Goal: Information Seeking & Learning: Learn about a topic

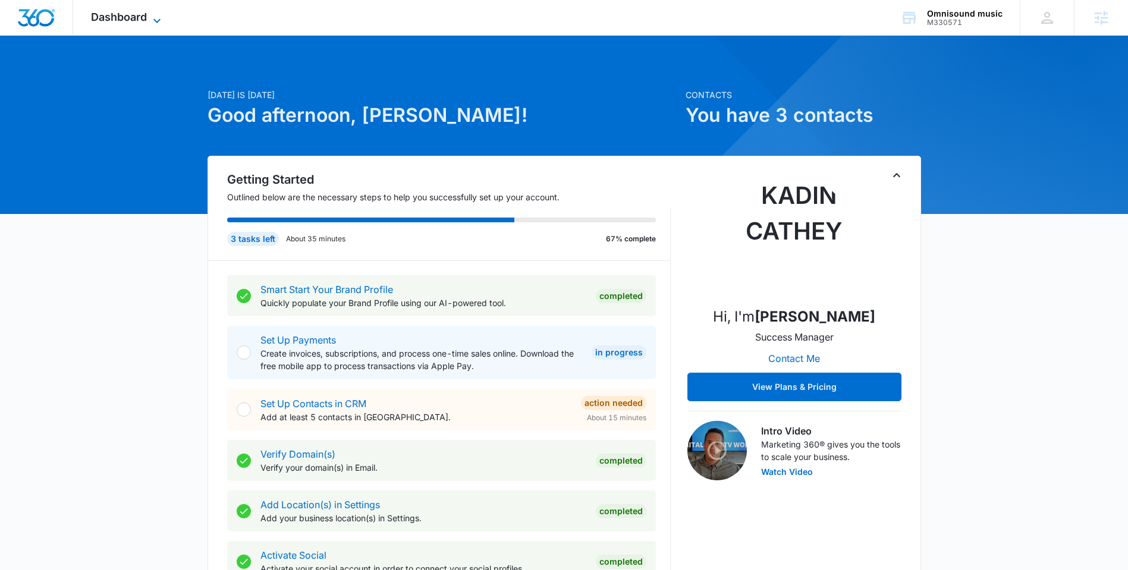
click at [161, 23] on icon at bounding box center [157, 21] width 14 height 14
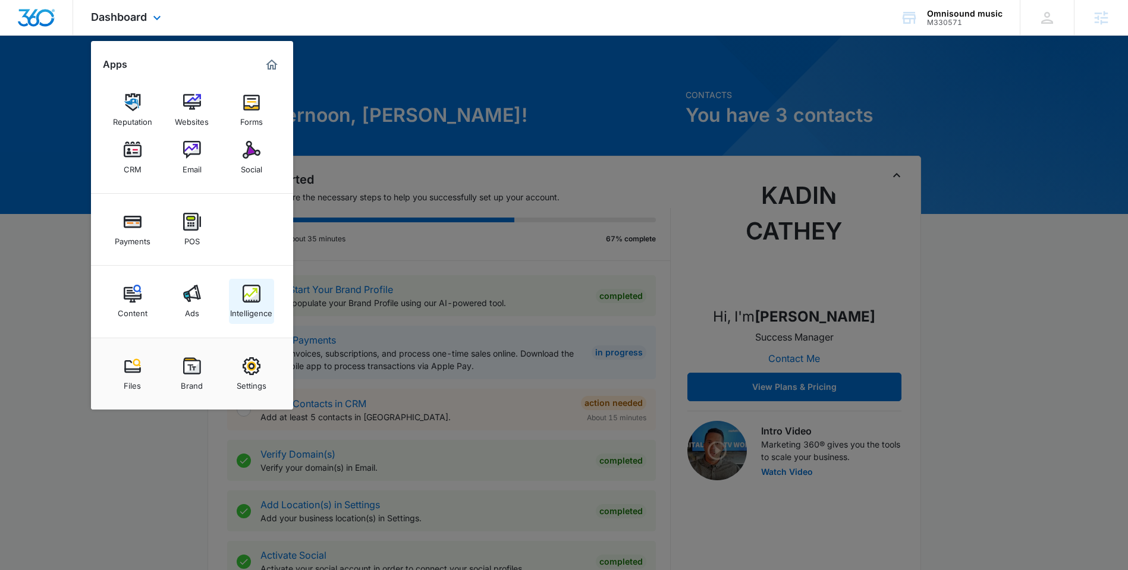
click at [249, 294] on img at bounding box center [252, 294] width 18 height 18
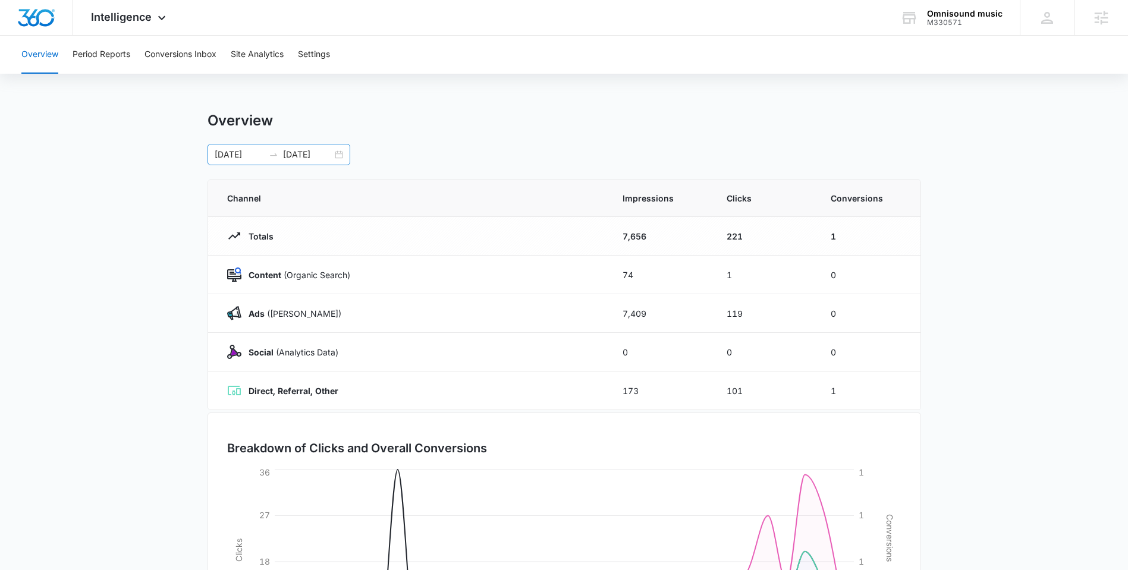
click at [338, 153] on div "[DATE] [DATE]" at bounding box center [279, 154] width 143 height 21
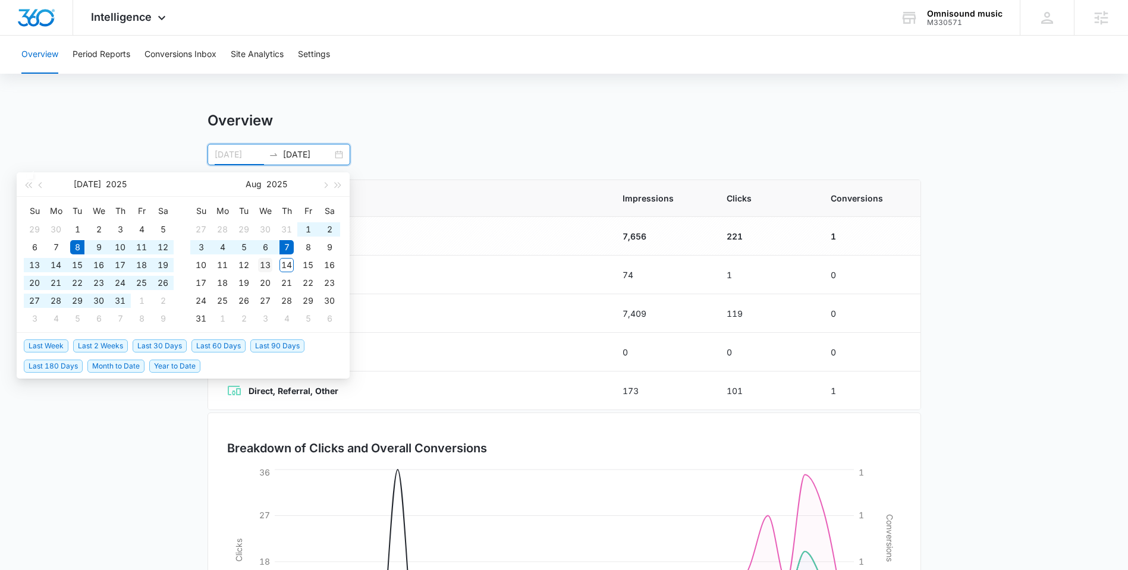
type input "[DATE]"
click at [264, 264] on div "13" at bounding box center [265, 265] width 14 height 14
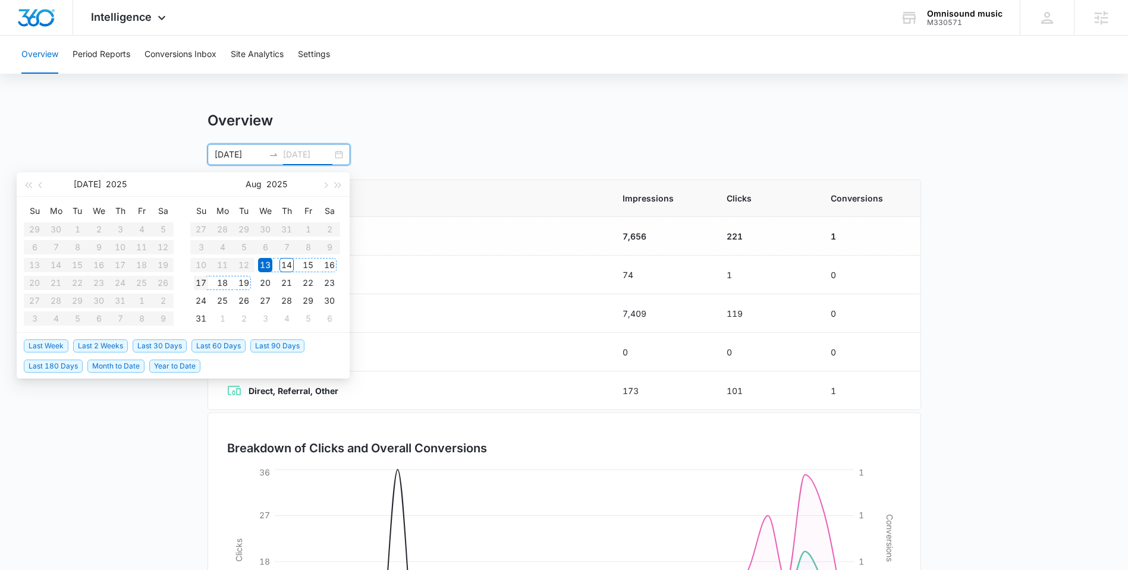
type input "[DATE]"
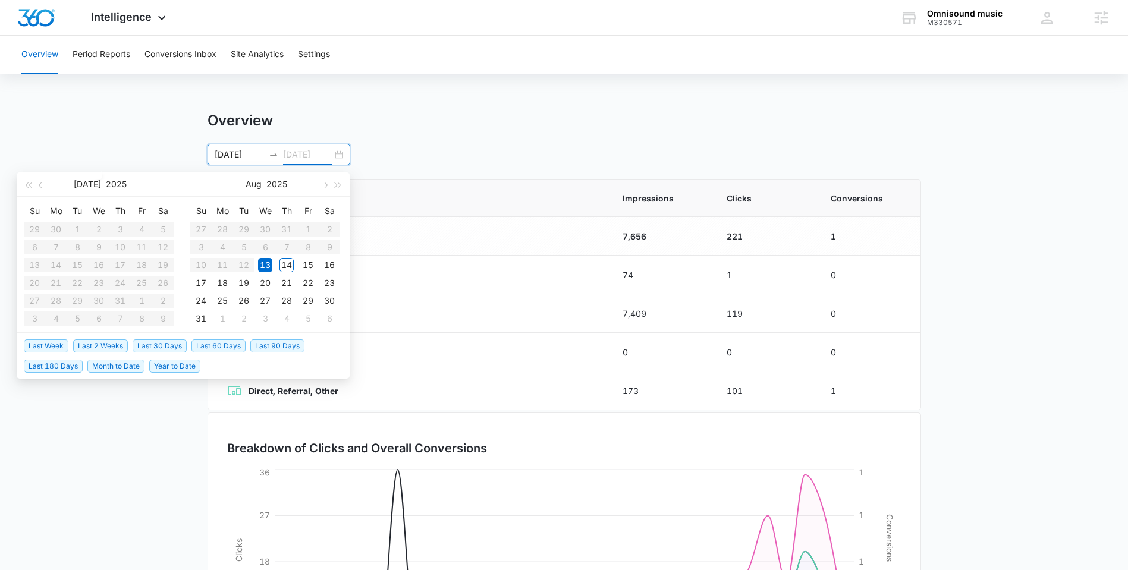
click at [266, 264] on div "13" at bounding box center [265, 265] width 14 height 14
type input "[DATE]"
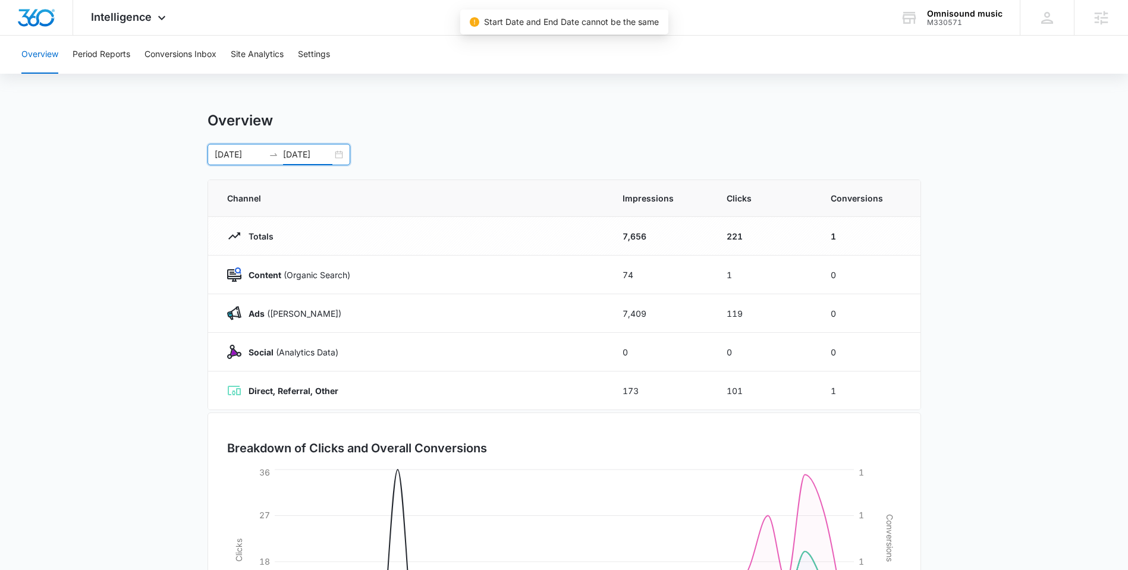
click at [335, 152] on div "[DATE] [DATE]" at bounding box center [279, 154] width 143 height 21
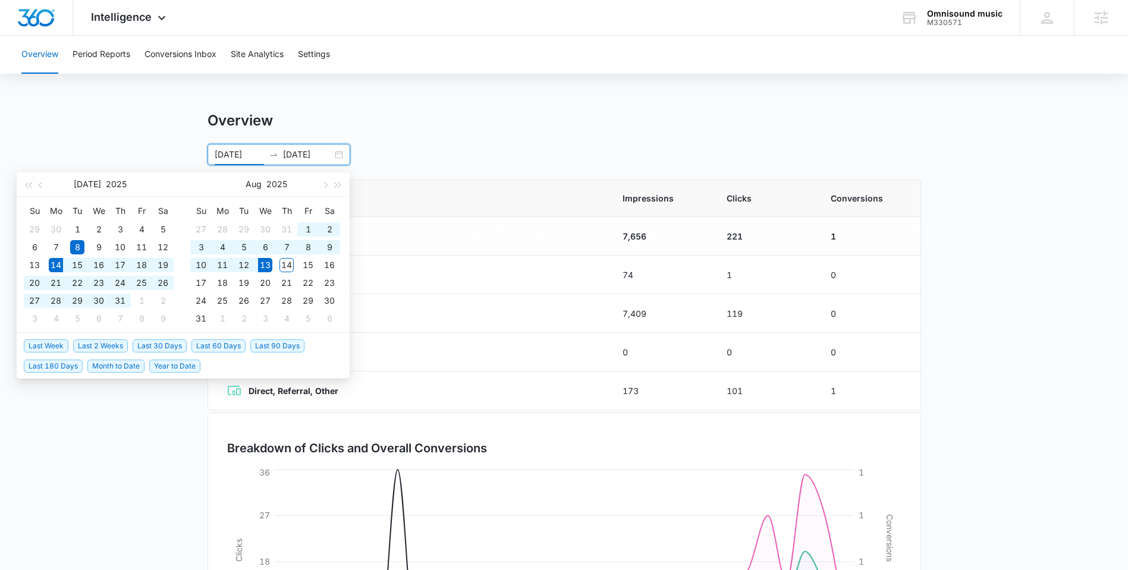
click at [164, 343] on span "Last 30 Days" at bounding box center [160, 346] width 54 height 13
type input "[DATE]"
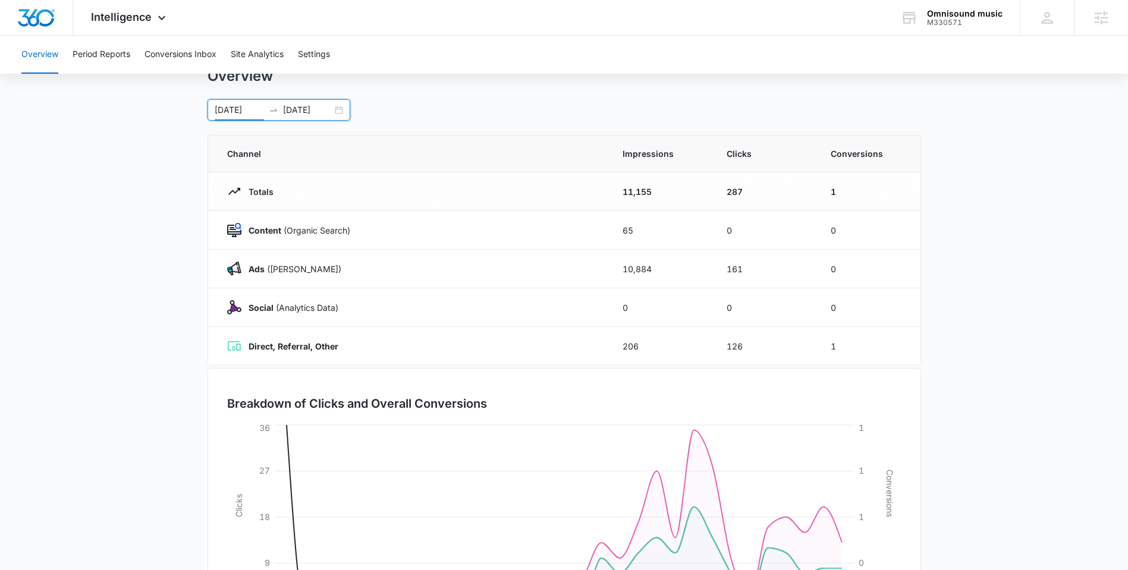
scroll to position [23, 0]
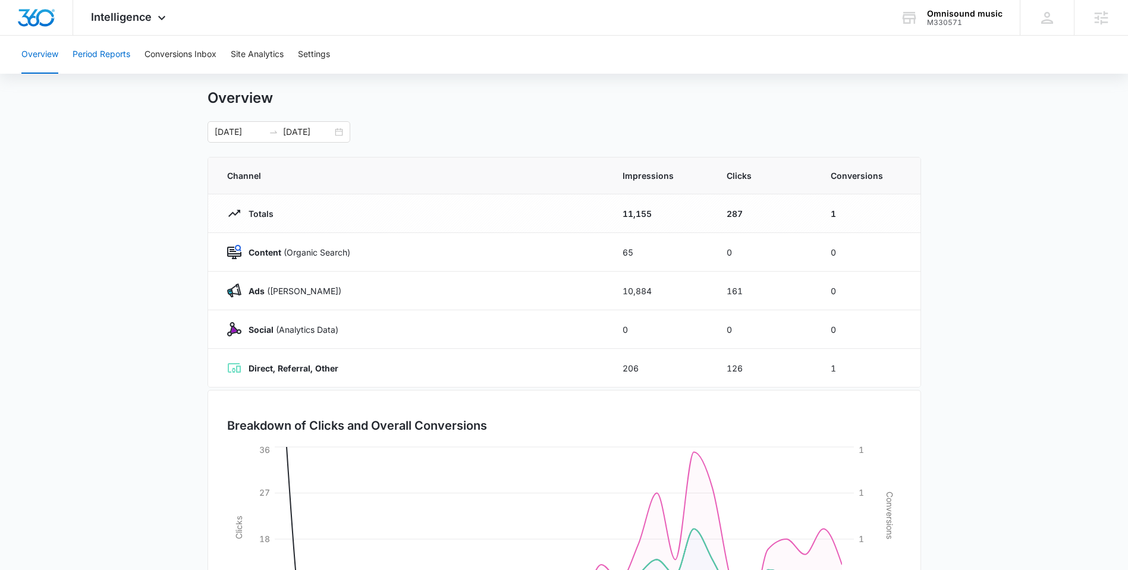
click at [115, 60] on button "Period Reports" at bounding box center [102, 55] width 58 height 38
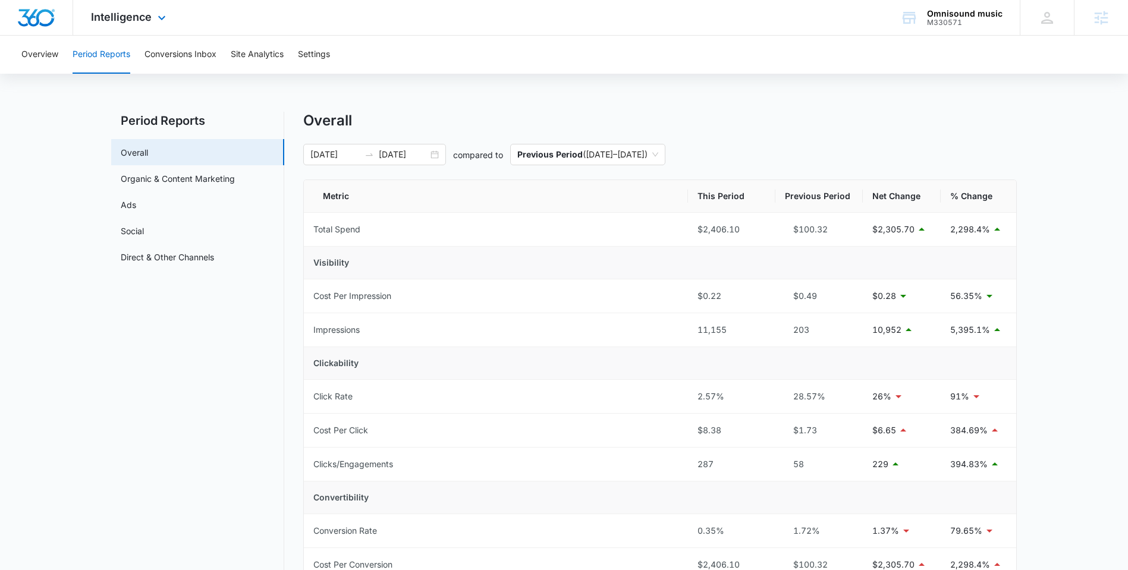
click at [155, 25] on div "Intelligence Apps Reputation Websites Forms CRM Email Social Payments POS Conte…" at bounding box center [130, 17] width 114 height 35
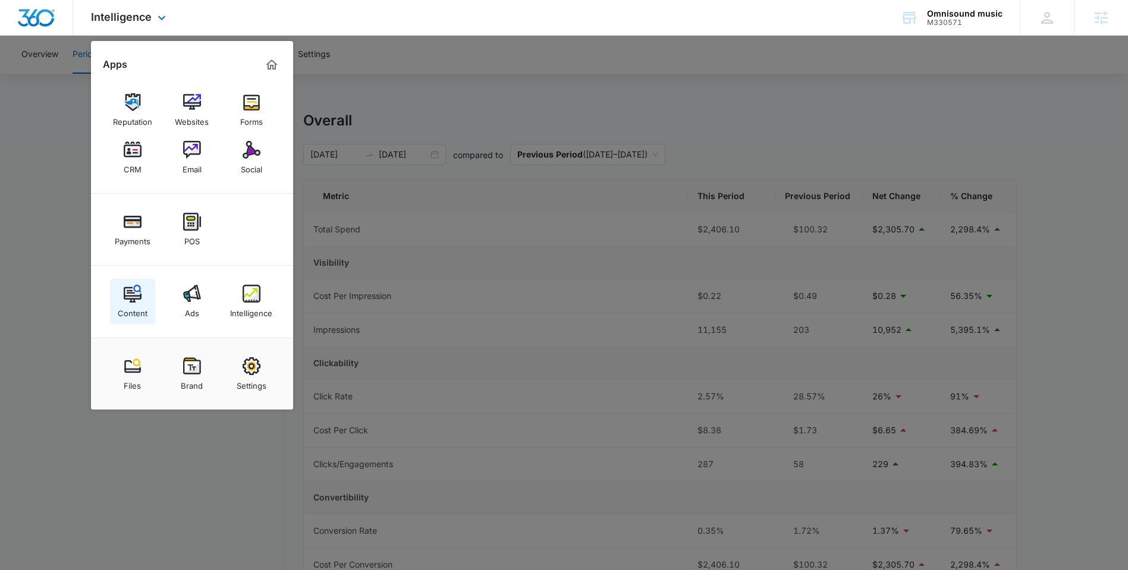
click at [135, 302] on img at bounding box center [133, 294] width 18 height 18
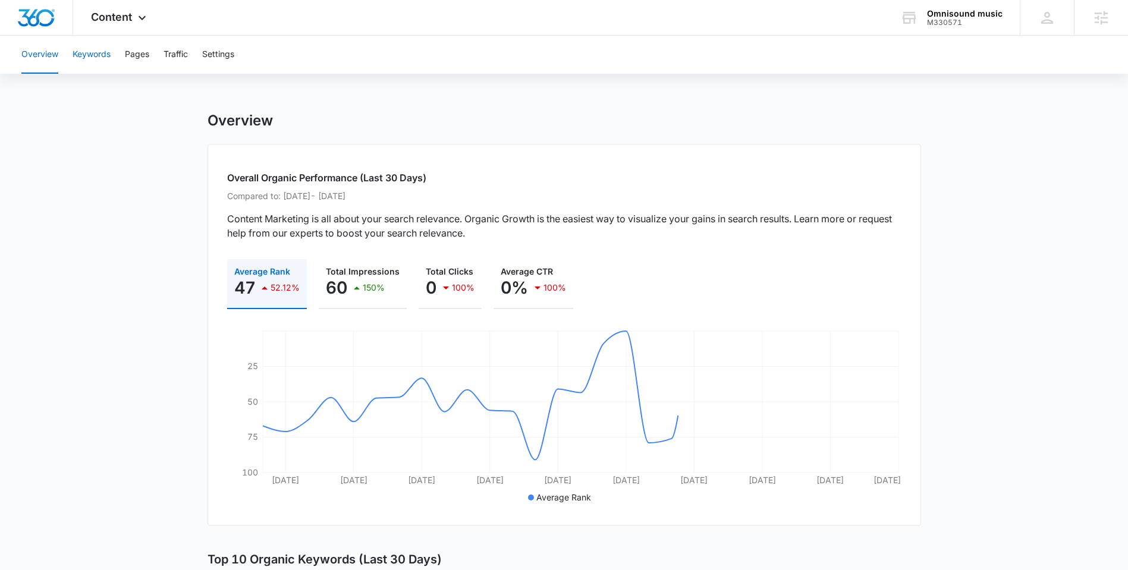
click at [96, 55] on button "Keywords" at bounding box center [92, 55] width 38 height 38
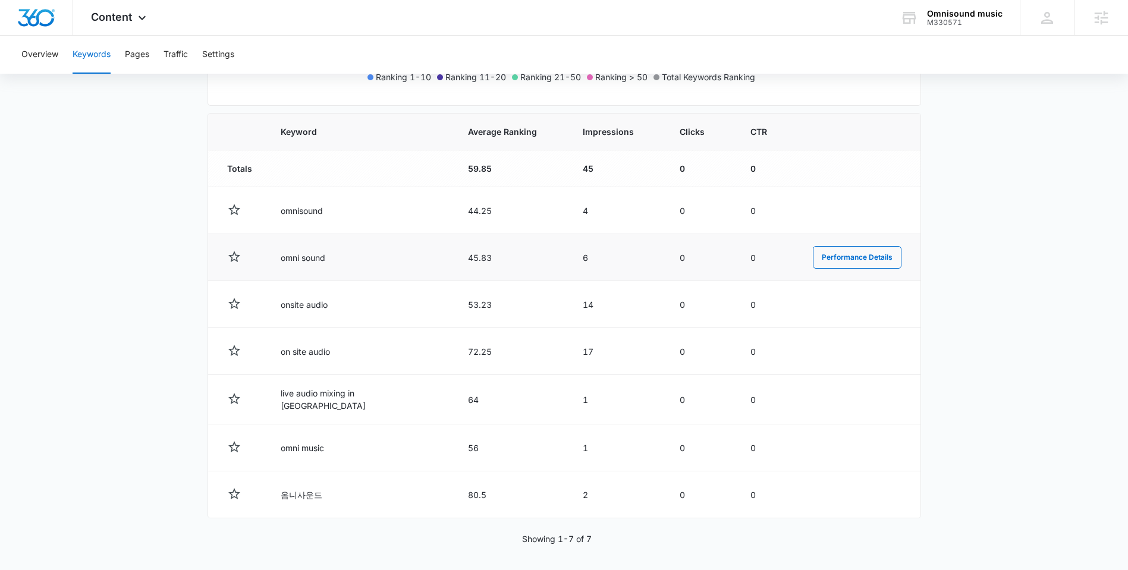
scroll to position [378, 0]
drag, startPoint x: 321, startPoint y: 492, endPoint x: 279, endPoint y: 493, distance: 41.7
click at [279, 493] on td "옴니사운드" at bounding box center [359, 494] width 187 height 47
click at [155, 462] on main "Keywords Keywords are words used for search engine optimization (SEO). This rep…" at bounding box center [564, 153] width 1128 height 839
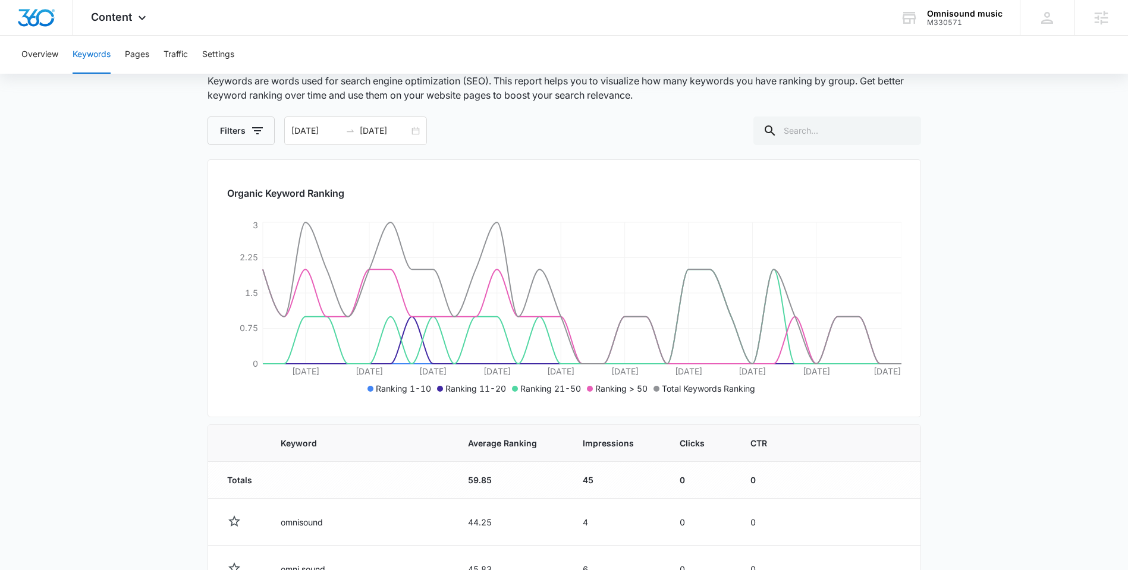
scroll to position [0, 0]
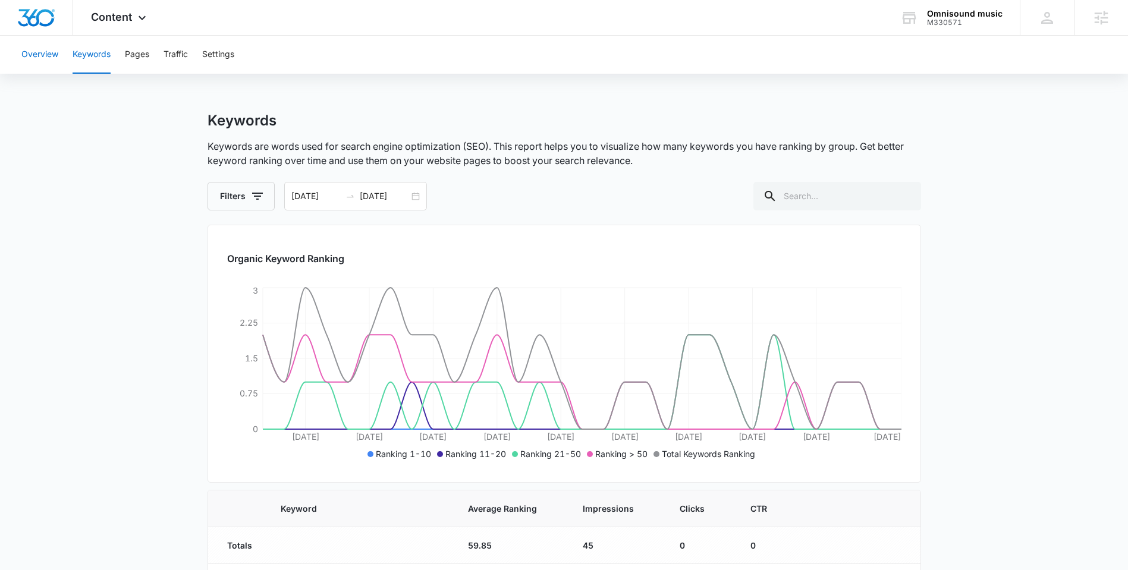
click at [40, 57] on button "Overview" at bounding box center [39, 55] width 37 height 38
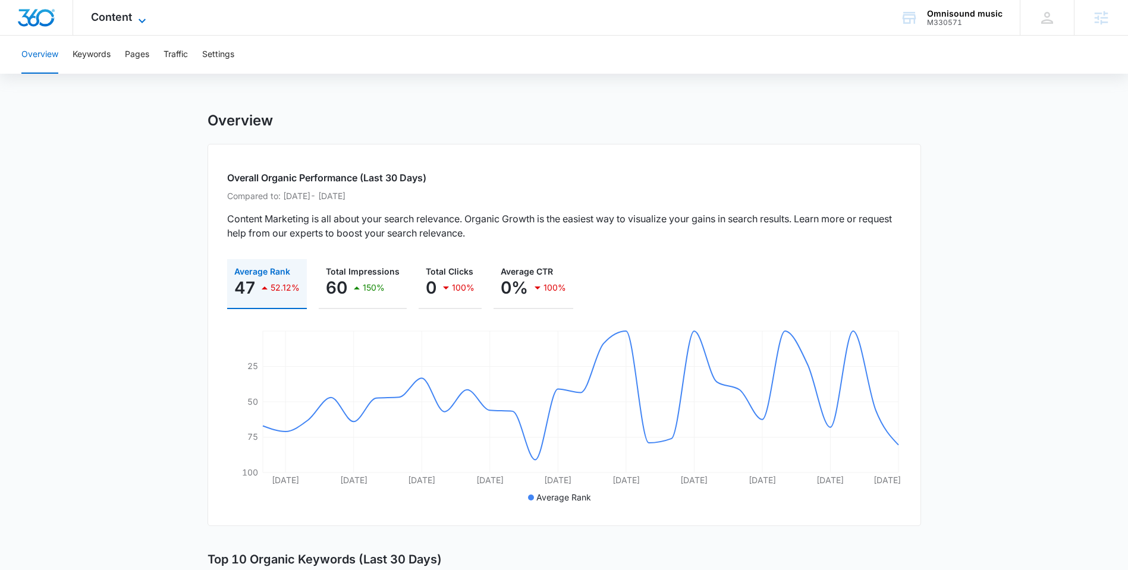
click at [142, 16] on icon at bounding box center [142, 21] width 14 height 14
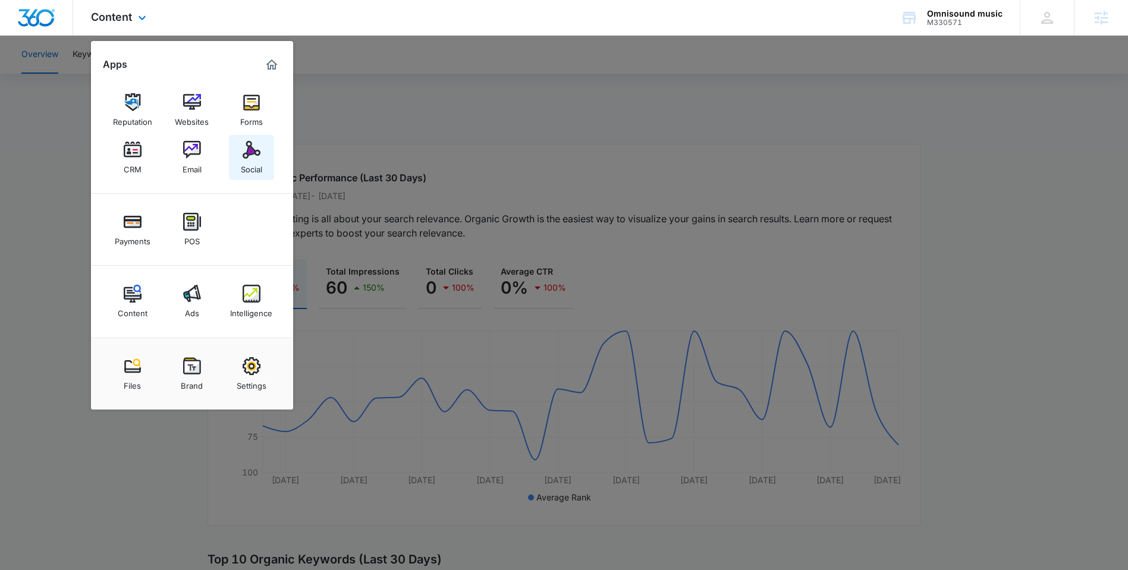
click at [256, 151] on img at bounding box center [252, 150] width 18 height 18
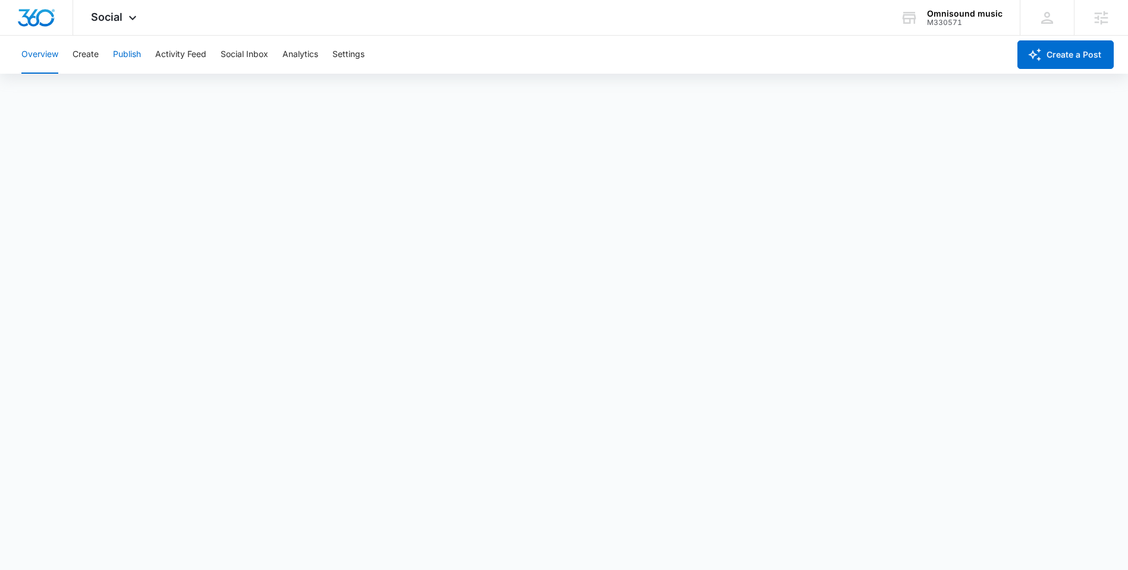
click at [126, 55] on button "Publish" at bounding box center [127, 55] width 28 height 38
click at [187, 55] on button "Activity Feed" at bounding box center [180, 55] width 51 height 38
click at [124, 59] on button "Publish" at bounding box center [127, 55] width 28 height 38
click at [120, 16] on span "Social" at bounding box center [107, 17] width 32 height 12
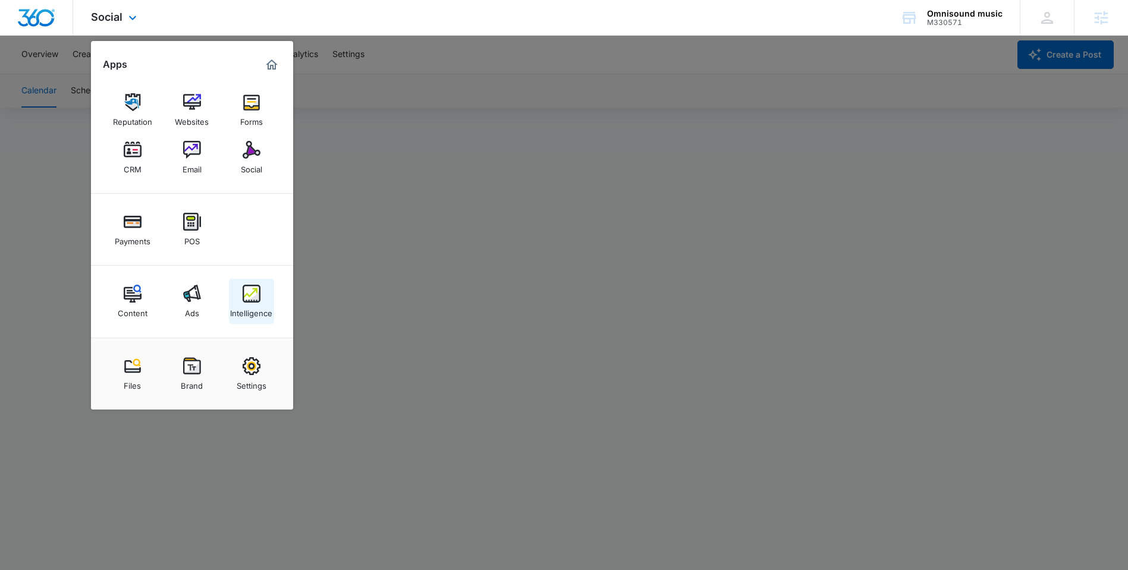
click at [252, 295] on img at bounding box center [252, 294] width 18 height 18
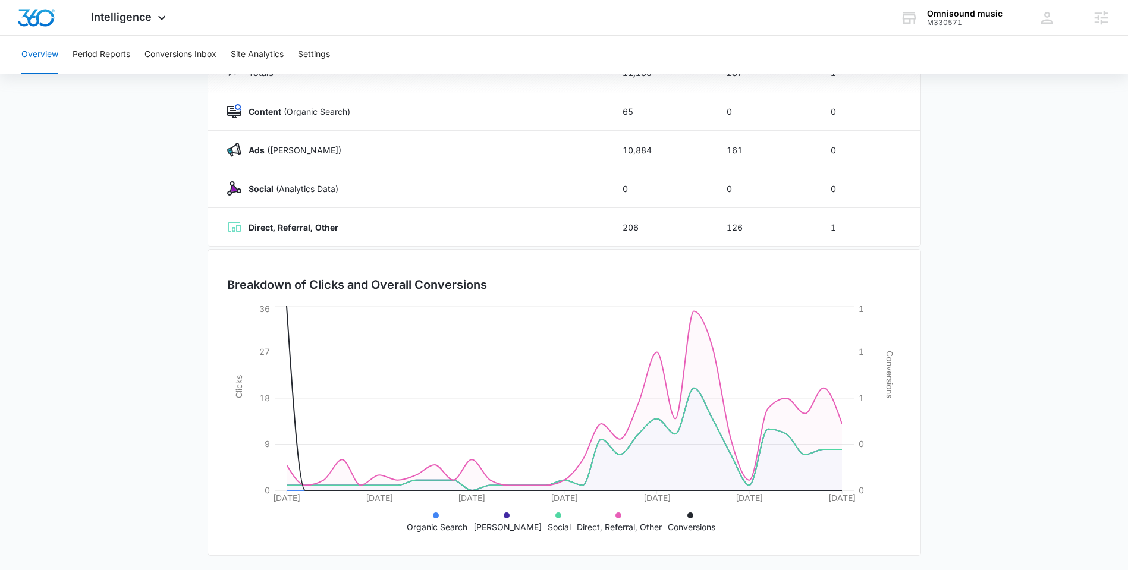
scroll to position [166, 0]
click at [98, 59] on button "Period Reports" at bounding box center [102, 55] width 58 height 38
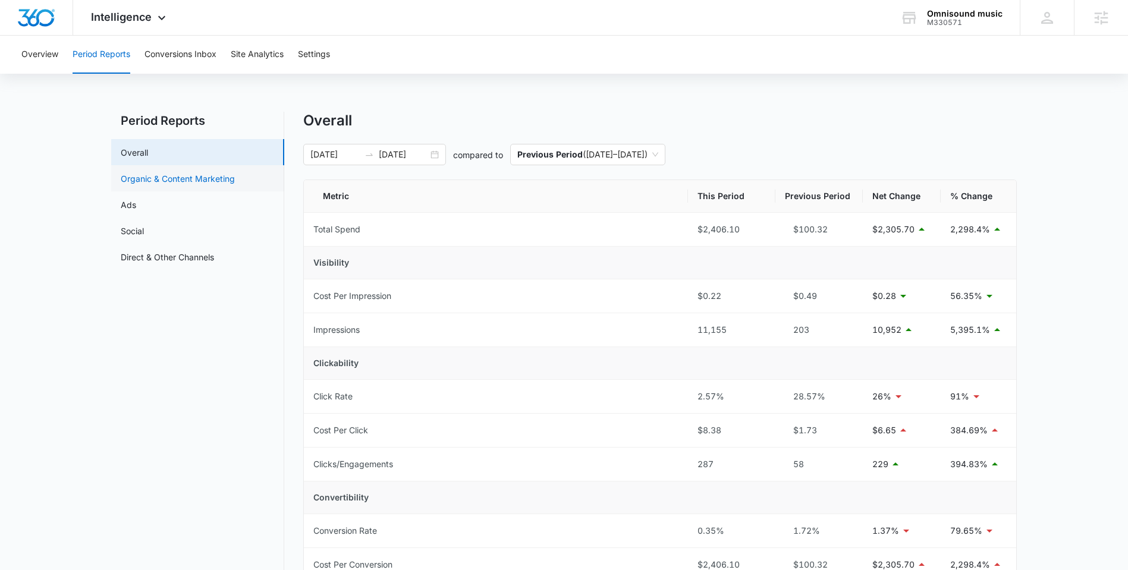
click at [193, 180] on link "Organic & Content Marketing" at bounding box center [178, 179] width 114 height 12
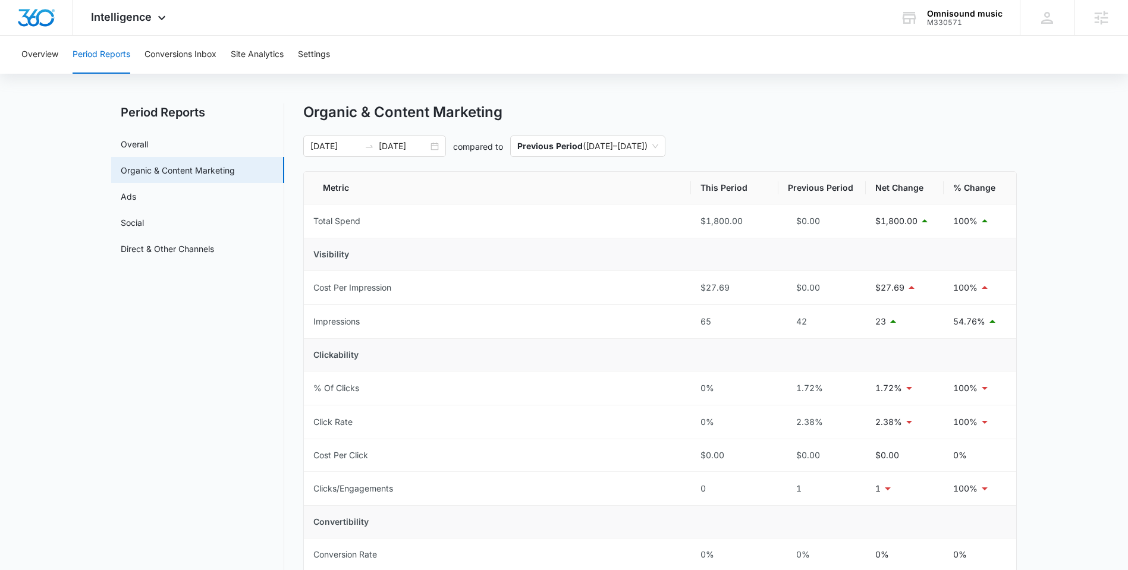
scroll to position [21, 0]
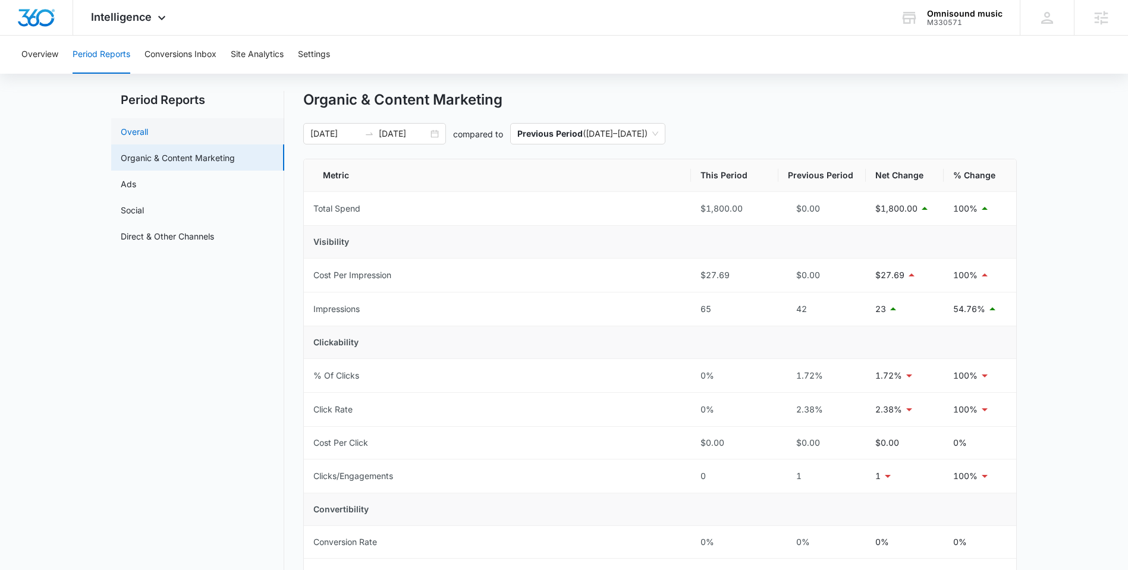
click at [148, 133] on link "Overall" at bounding box center [134, 132] width 27 height 12
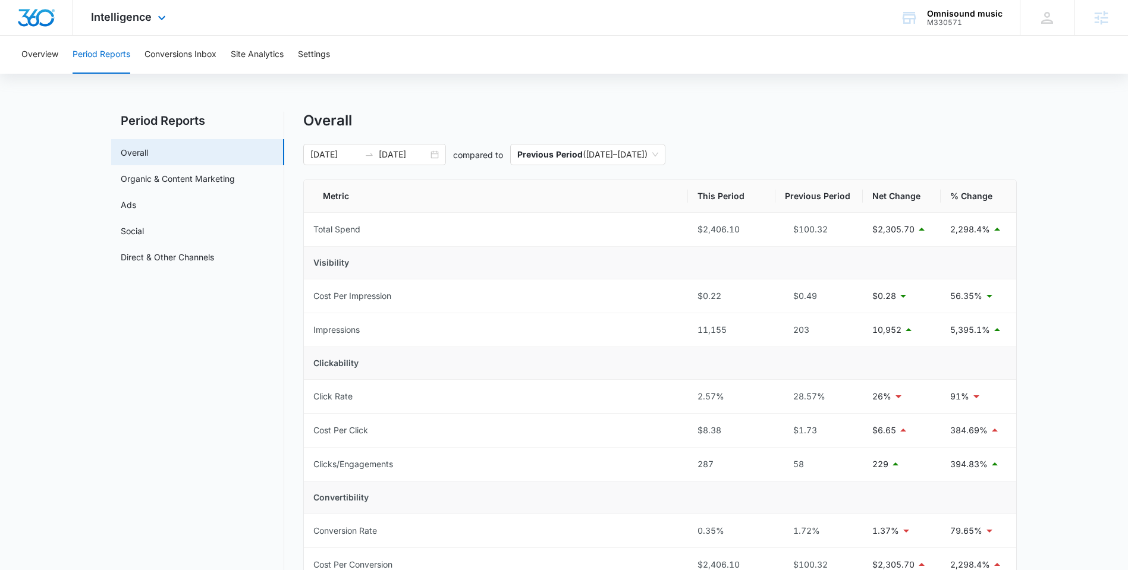
click at [128, 24] on div "Intelligence Apps Reputation Websites Forms CRM Email Social Payments POS Conte…" at bounding box center [130, 17] width 114 height 35
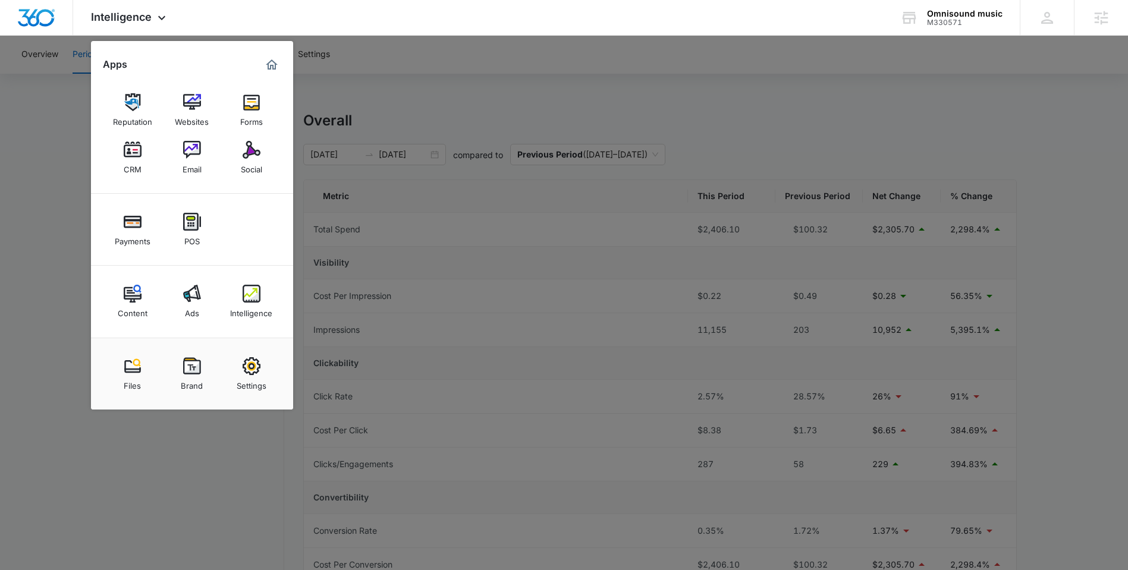
drag, startPoint x: 67, startPoint y: 115, endPoint x: 65, endPoint y: 98, distance: 17.3
click at [67, 115] on div at bounding box center [564, 285] width 1128 height 570
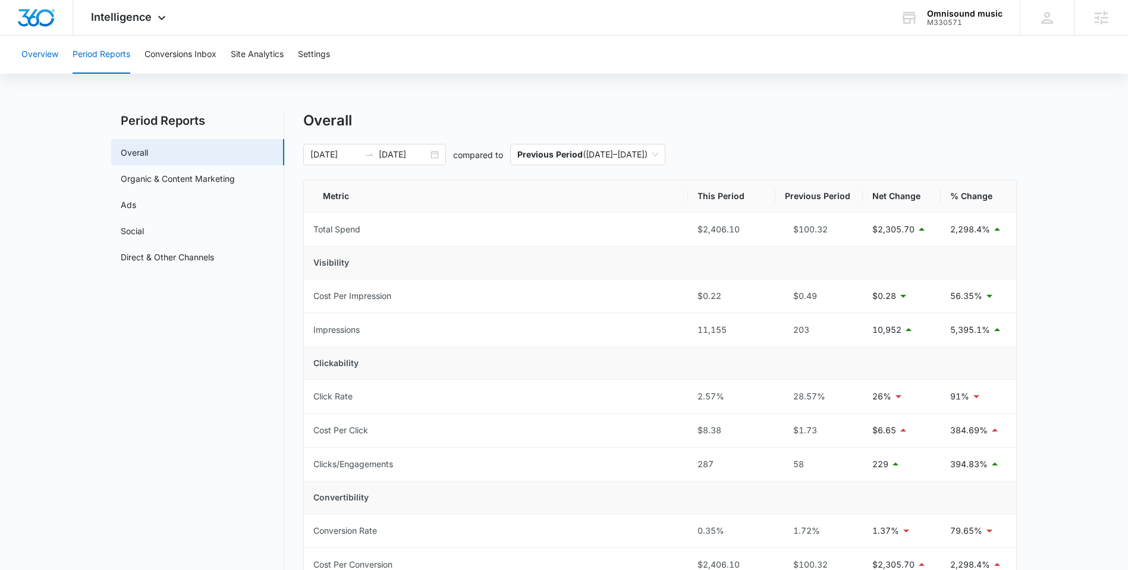
click at [49, 59] on button "Overview" at bounding box center [39, 55] width 37 height 38
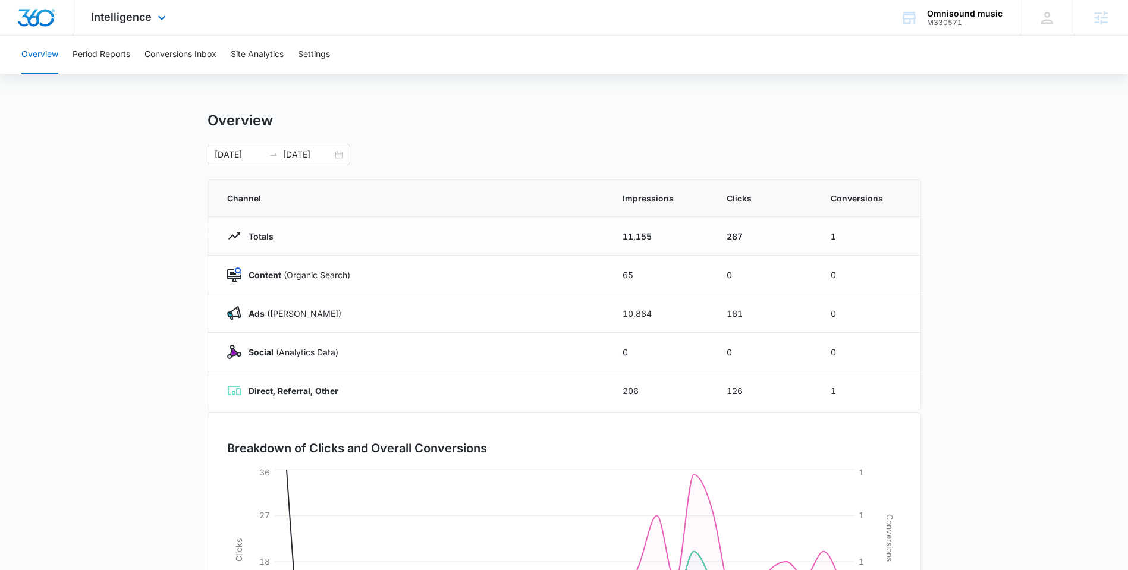
click at [152, 16] on div "Intelligence Apps Reputation Websites Forms CRM Email Social Payments POS Conte…" at bounding box center [130, 17] width 114 height 35
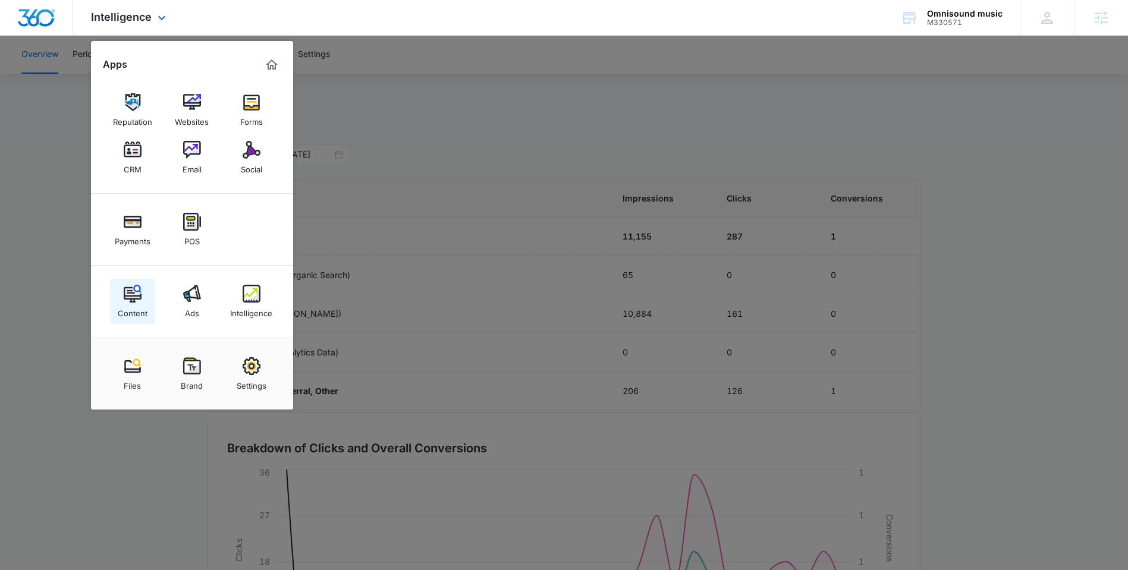
click at [133, 299] on img at bounding box center [133, 294] width 18 height 18
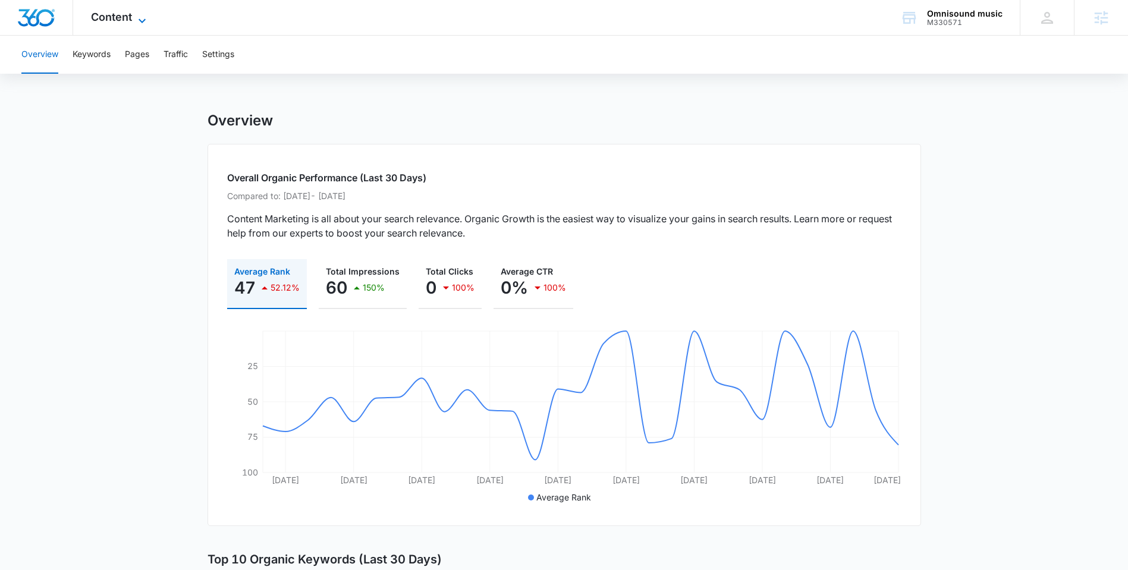
click at [117, 13] on span "Content" at bounding box center [111, 17] width 41 height 12
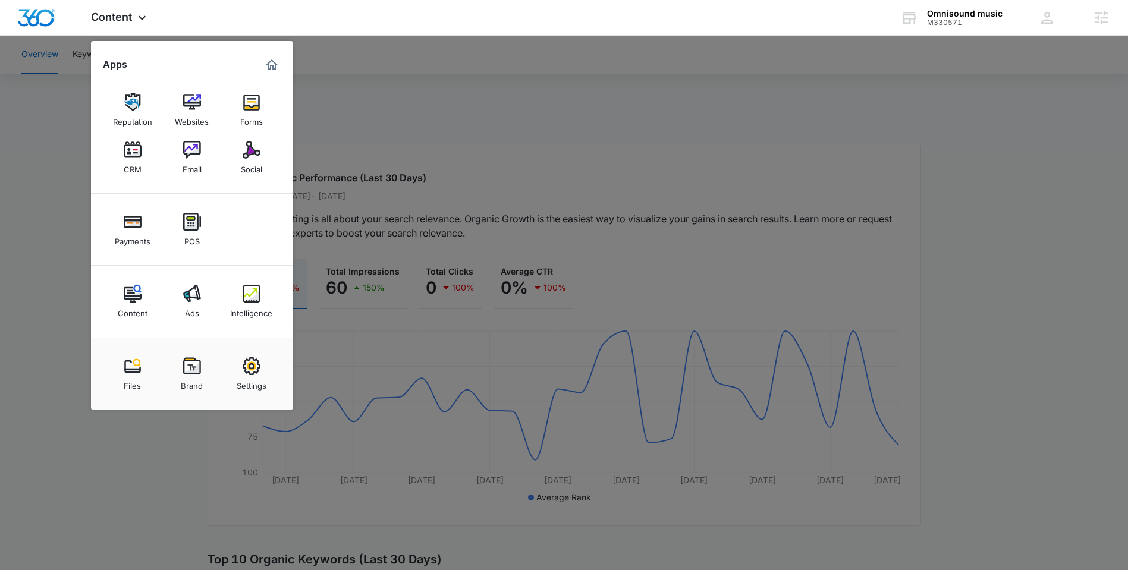
click at [63, 109] on div at bounding box center [564, 285] width 1128 height 570
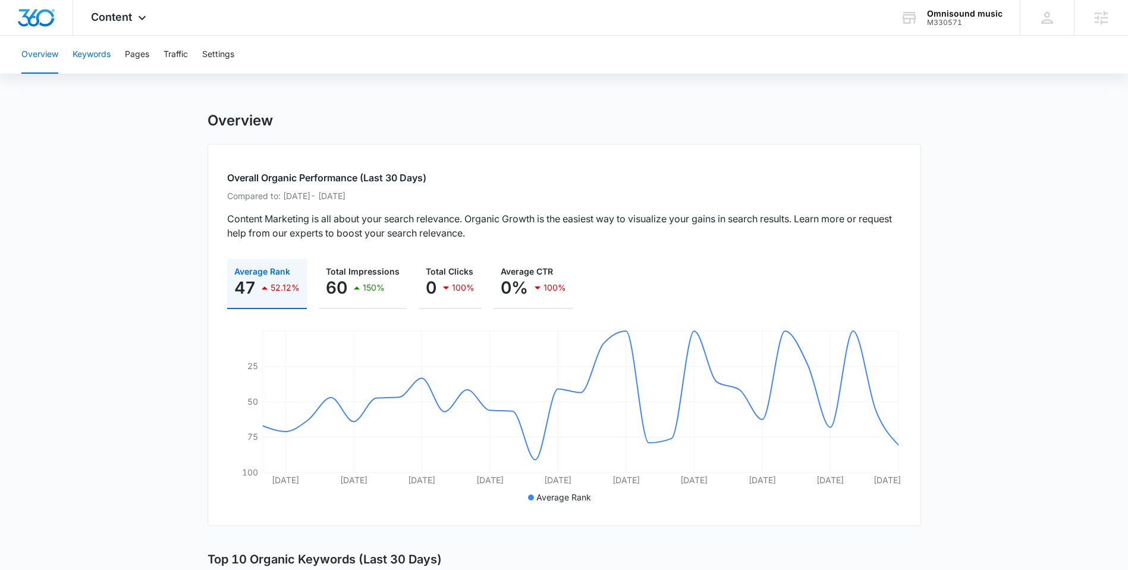
click at [92, 55] on button "Keywords" at bounding box center [92, 55] width 38 height 38
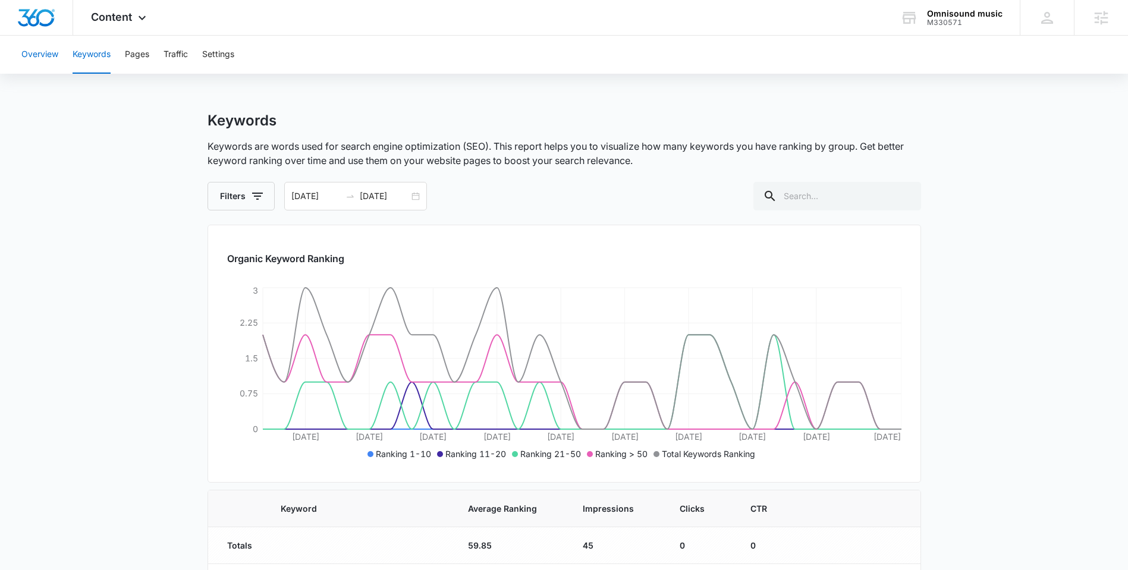
click at [40, 52] on button "Overview" at bounding box center [39, 55] width 37 height 38
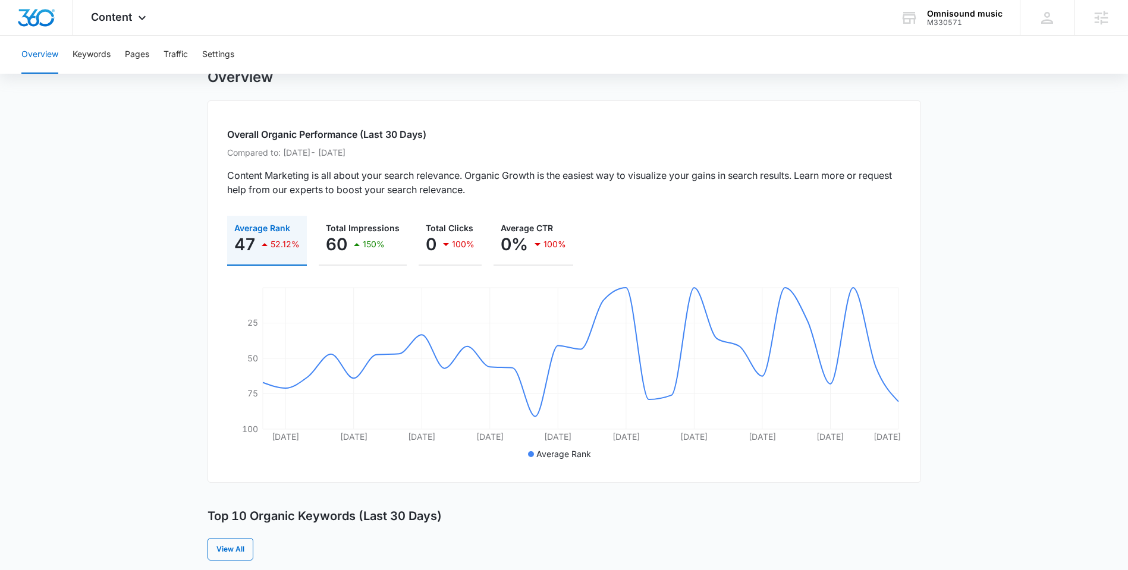
scroll to position [36, 0]
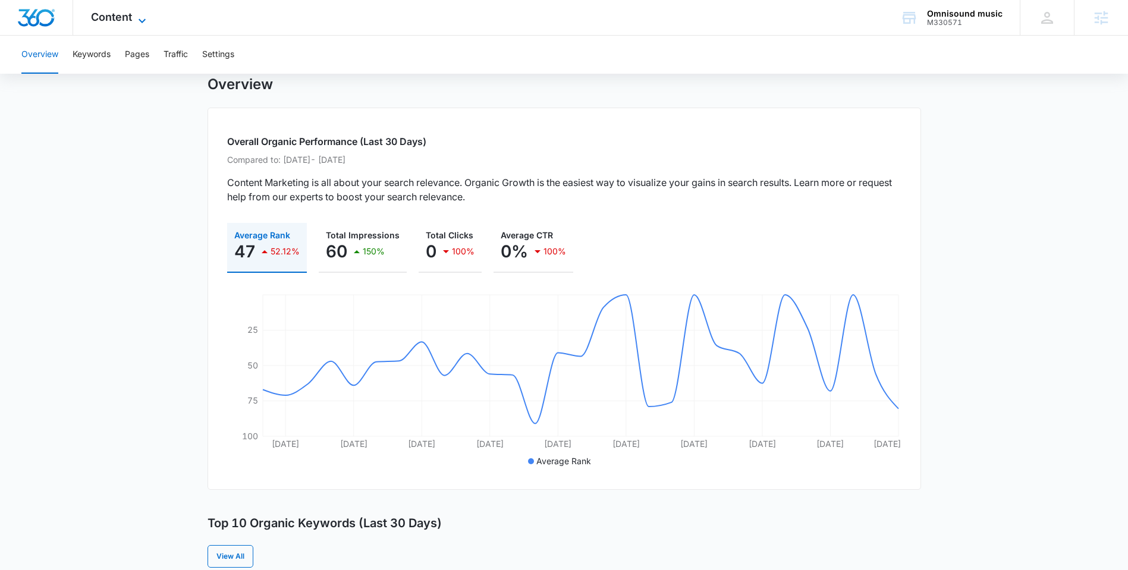
click at [123, 16] on span "Content" at bounding box center [111, 17] width 41 height 12
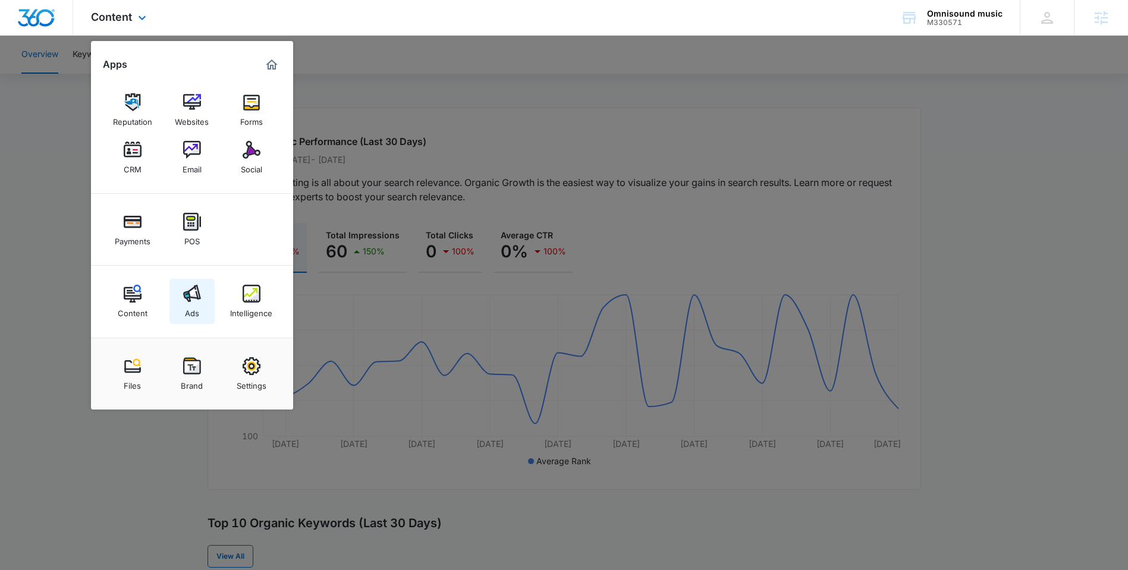
click at [195, 296] on img at bounding box center [192, 294] width 18 height 18
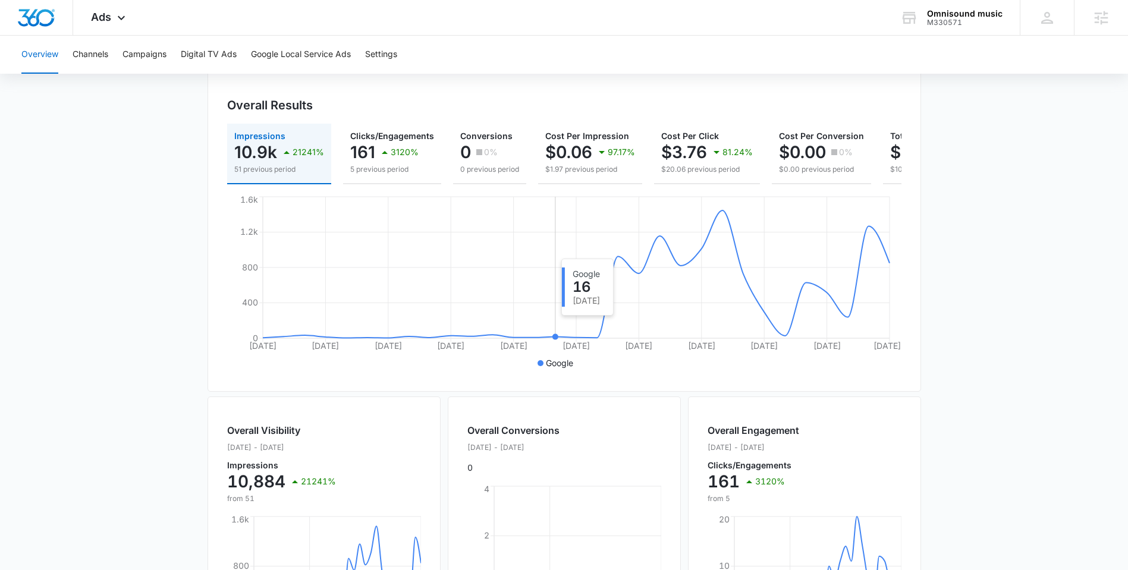
scroll to position [105, 0]
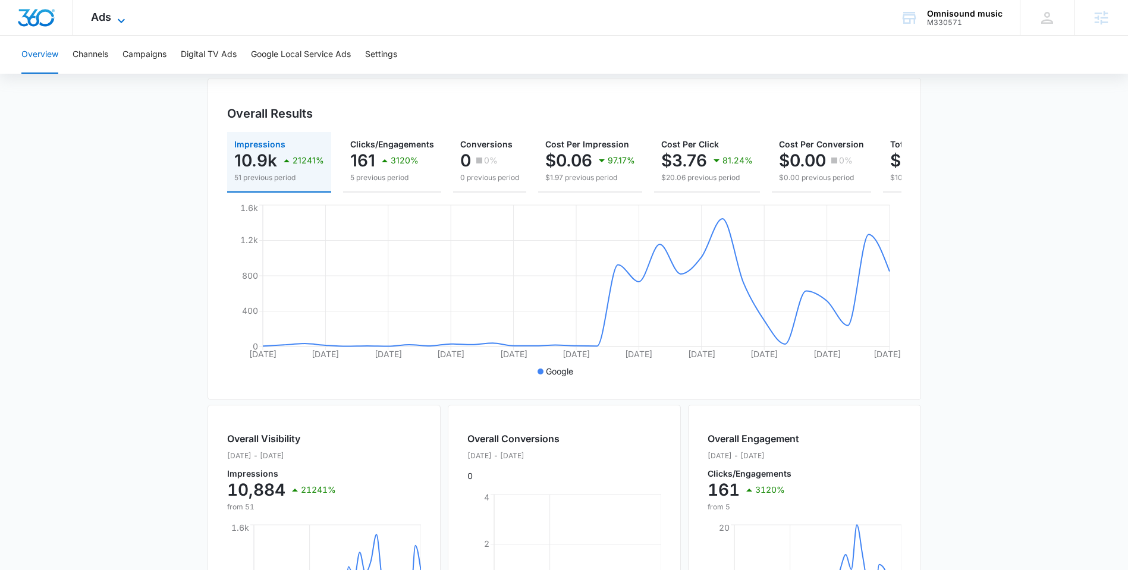
click at [117, 18] on icon at bounding box center [121, 21] width 14 height 14
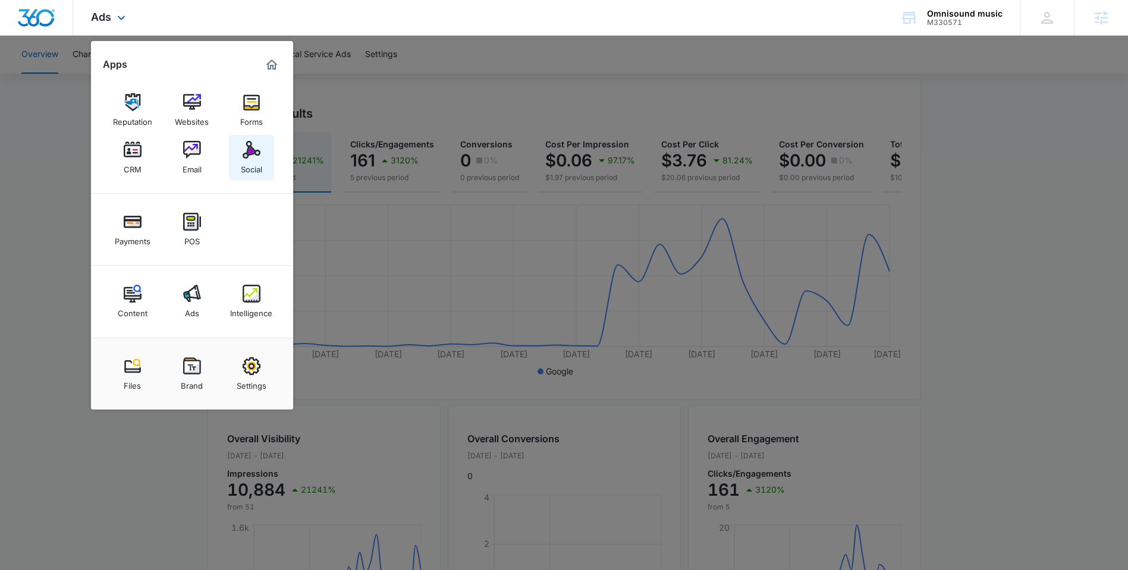
click at [262, 156] on link "Social" at bounding box center [251, 157] width 45 height 45
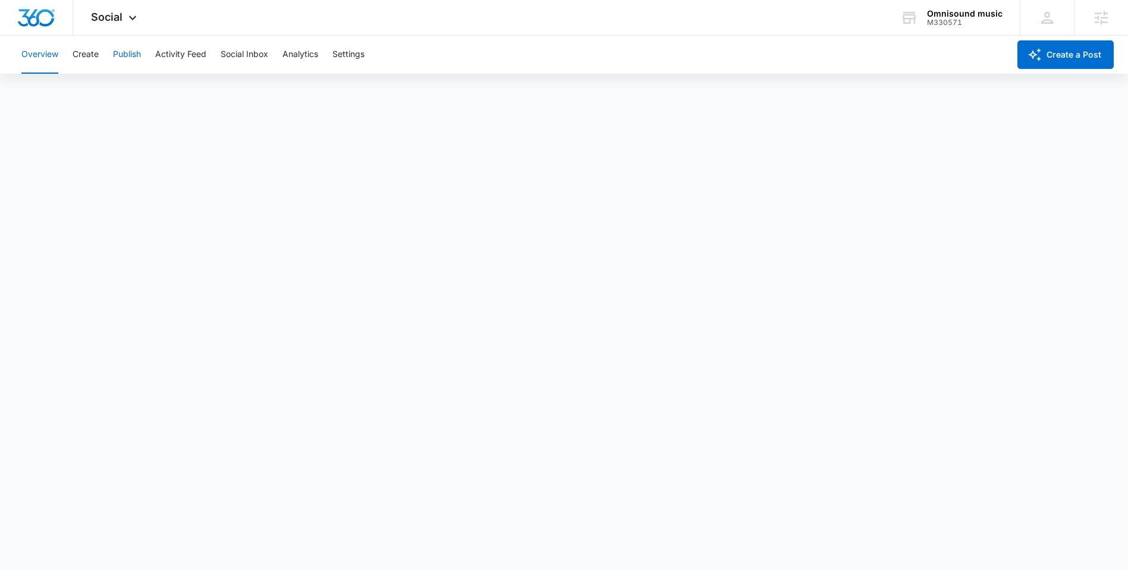
click at [134, 51] on button "Publish" at bounding box center [127, 55] width 28 height 38
click at [131, 14] on icon at bounding box center [133, 21] width 14 height 14
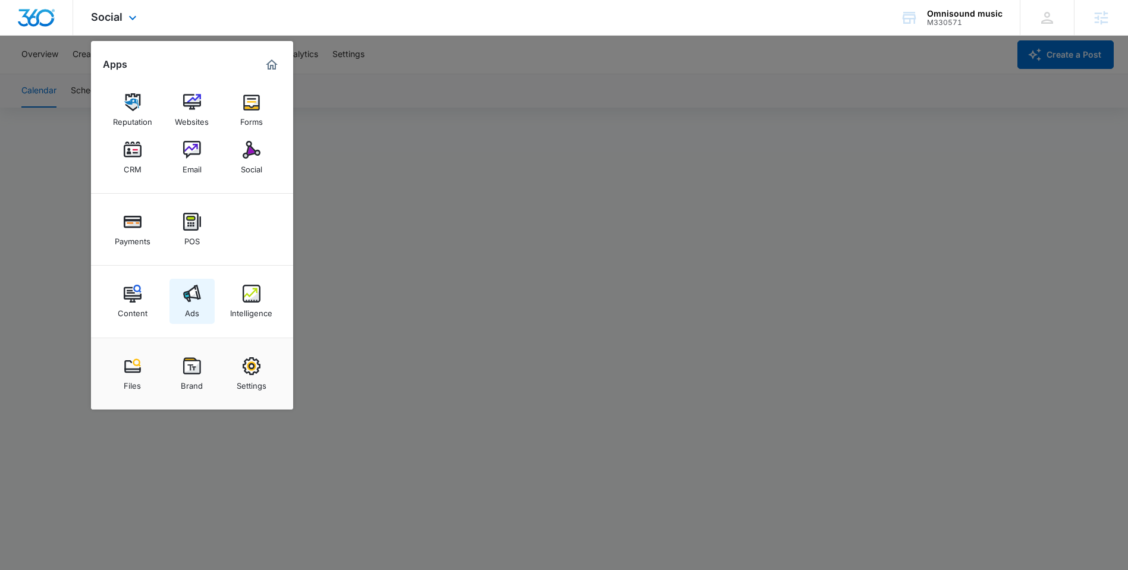
click at [202, 293] on link "Ads" at bounding box center [192, 301] width 45 height 45
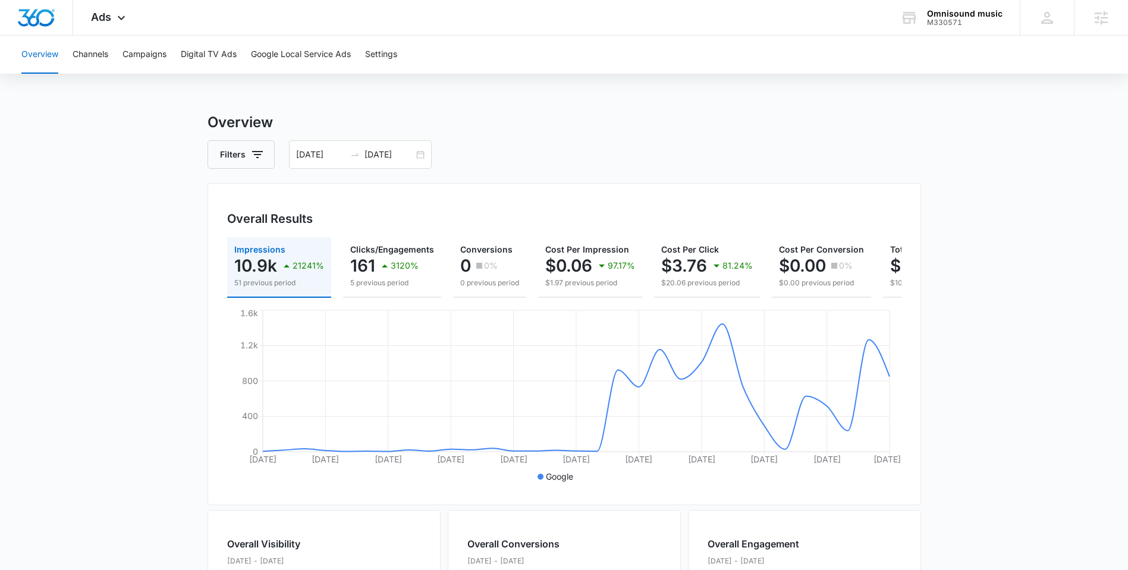
click at [542, 102] on div "Overview Channels Campaigns Digital TV Ads Google Local Service Ads Settings Ov…" at bounding box center [564, 501] width 1128 height 930
click at [123, 20] on icon at bounding box center [121, 20] width 7 height 4
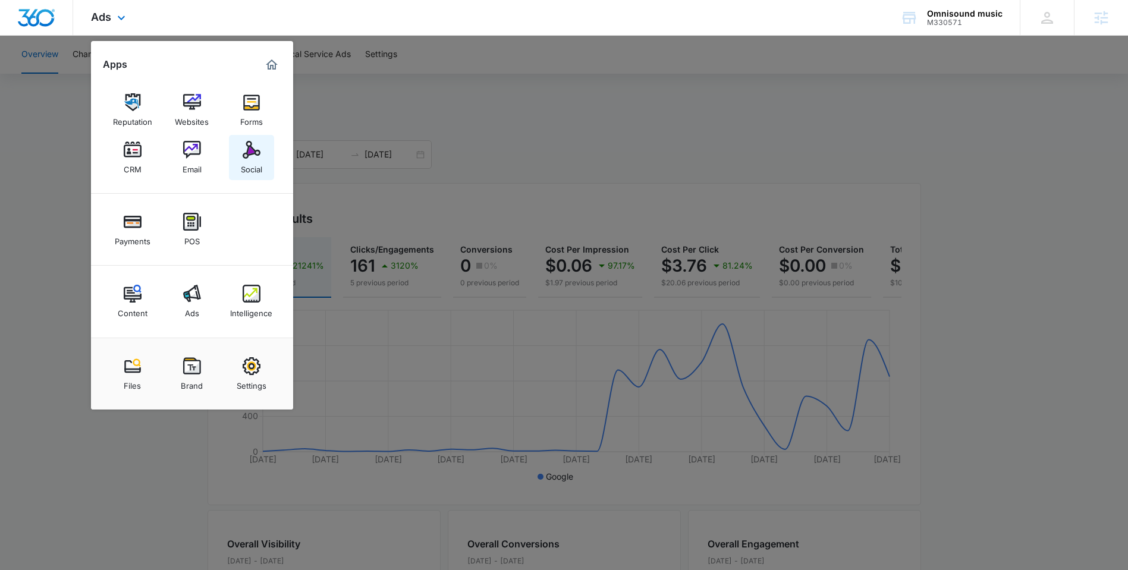
click at [251, 153] on img at bounding box center [252, 150] width 18 height 18
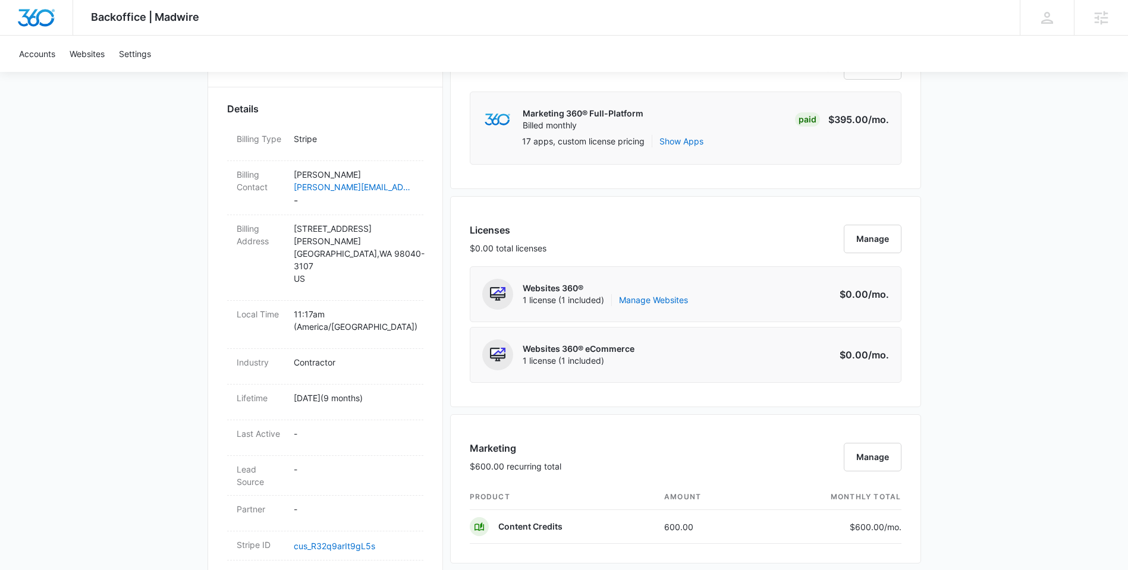
scroll to position [359, 0]
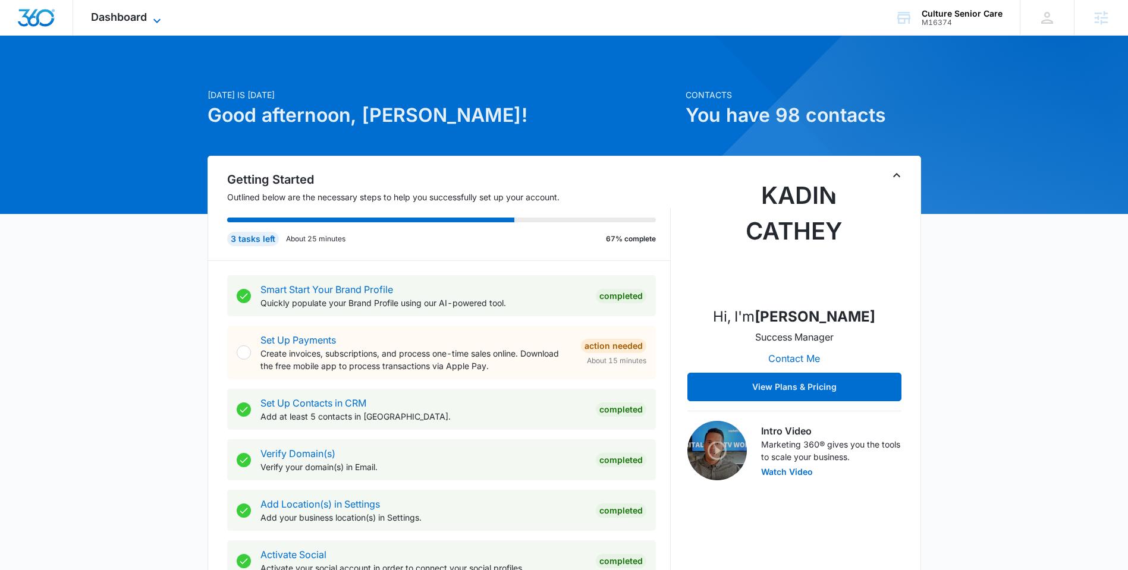
click at [136, 12] on span "Dashboard" at bounding box center [119, 17] width 56 height 12
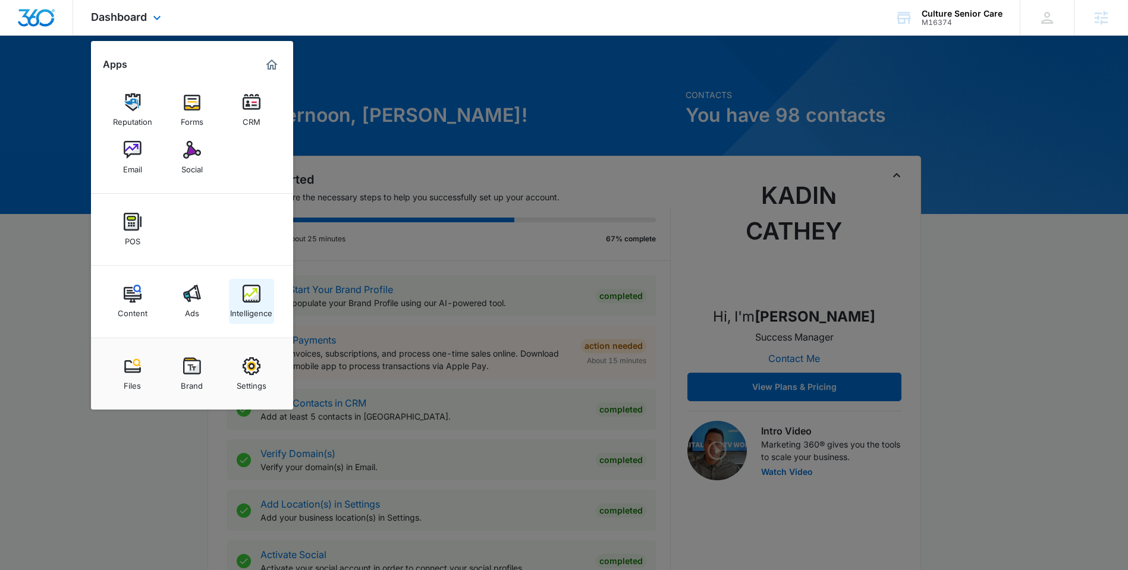
click at [247, 300] on img at bounding box center [252, 294] width 18 height 18
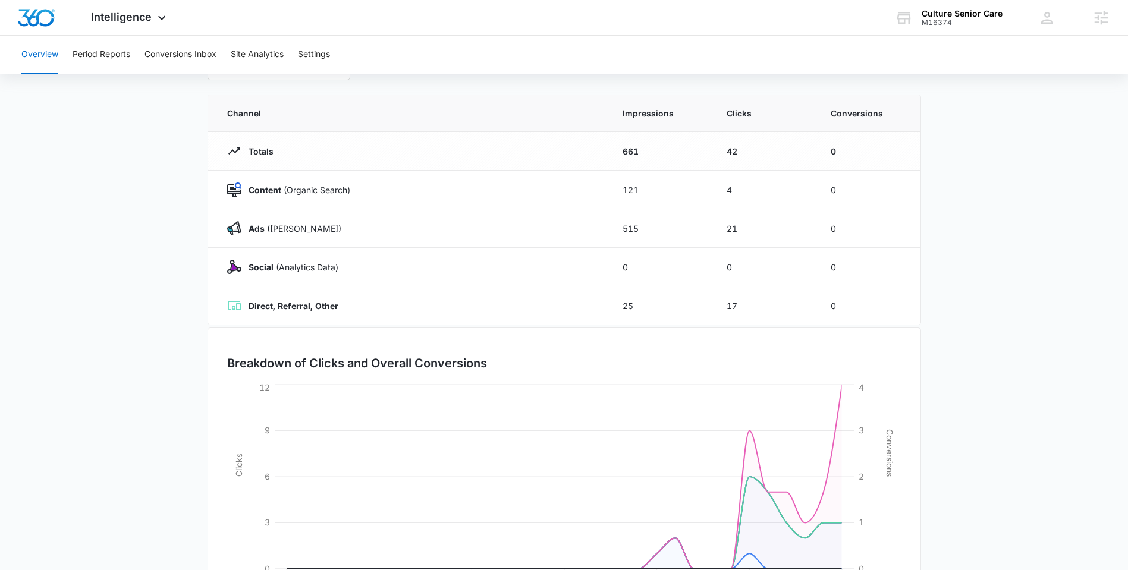
scroll to position [82, 0]
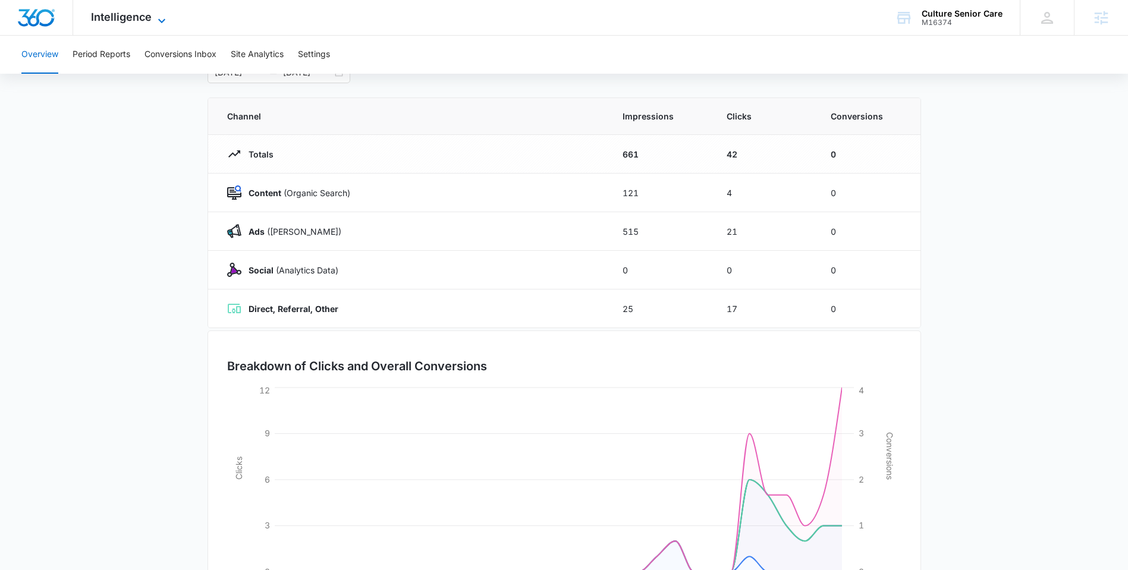
click at [145, 15] on span "Intelligence" at bounding box center [121, 17] width 61 height 12
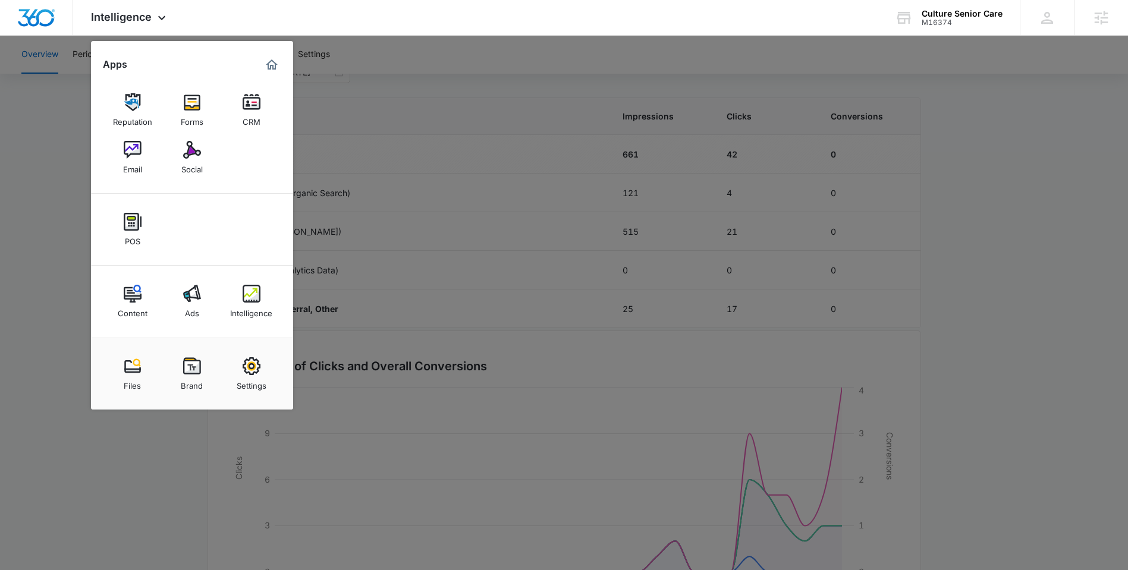
click at [83, 122] on div at bounding box center [564, 285] width 1128 height 570
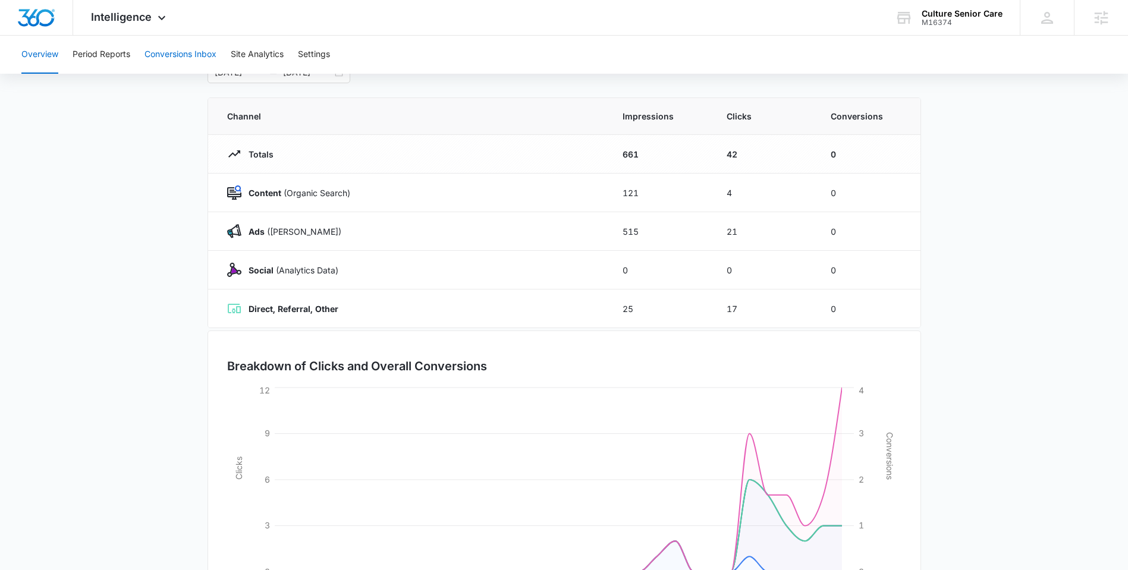
click at [192, 60] on button "Conversions Inbox" at bounding box center [181, 55] width 72 height 38
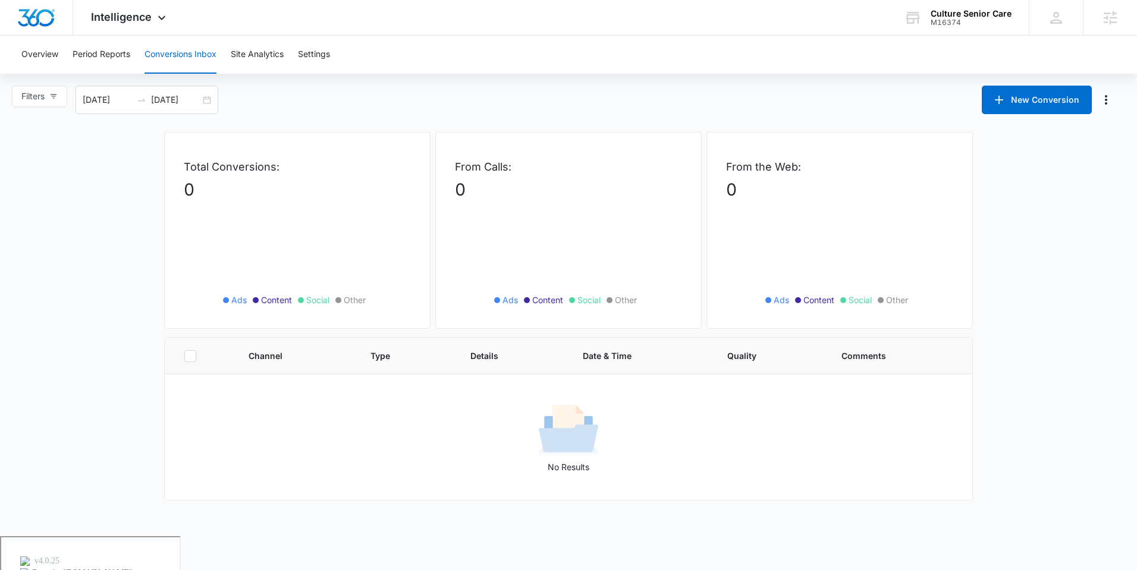
click at [350, 79] on div "Overview Period Reports Conversions Inbox Site Analytics Settings Filters 07/15…" at bounding box center [568, 268] width 1137 height 465
click at [95, 54] on button "Period Reports" at bounding box center [102, 55] width 58 height 38
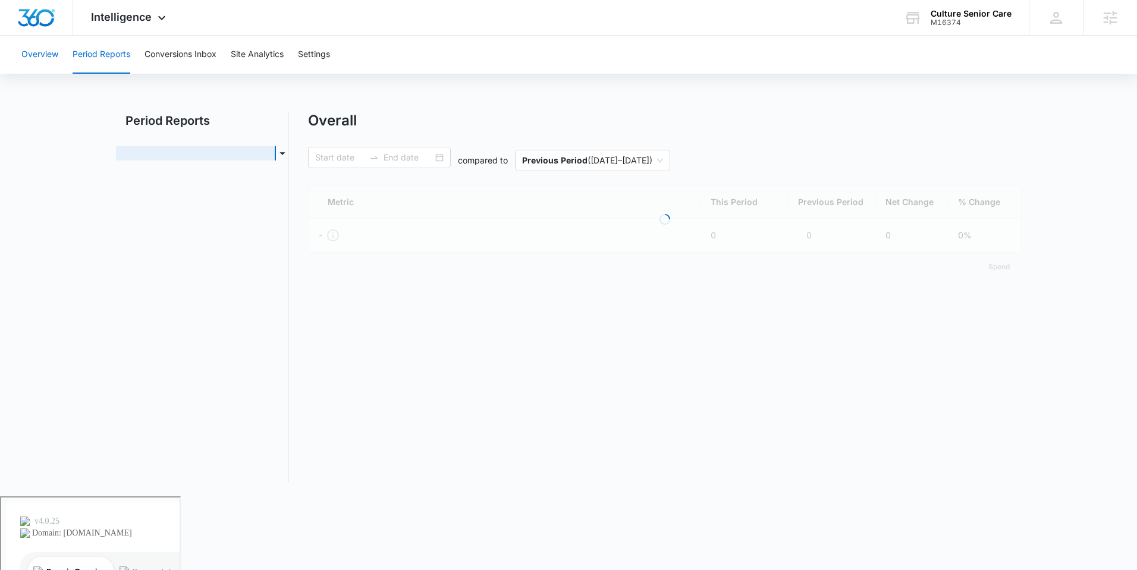
type input "[DATE]"
click at [43, 54] on button "Overview" at bounding box center [39, 55] width 37 height 38
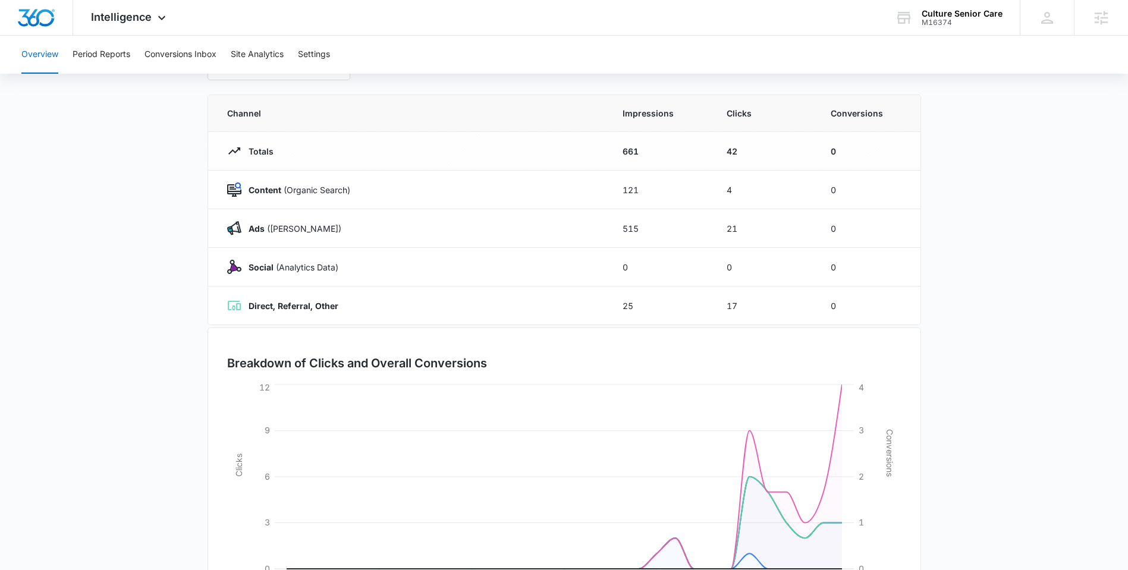
scroll to position [66, 0]
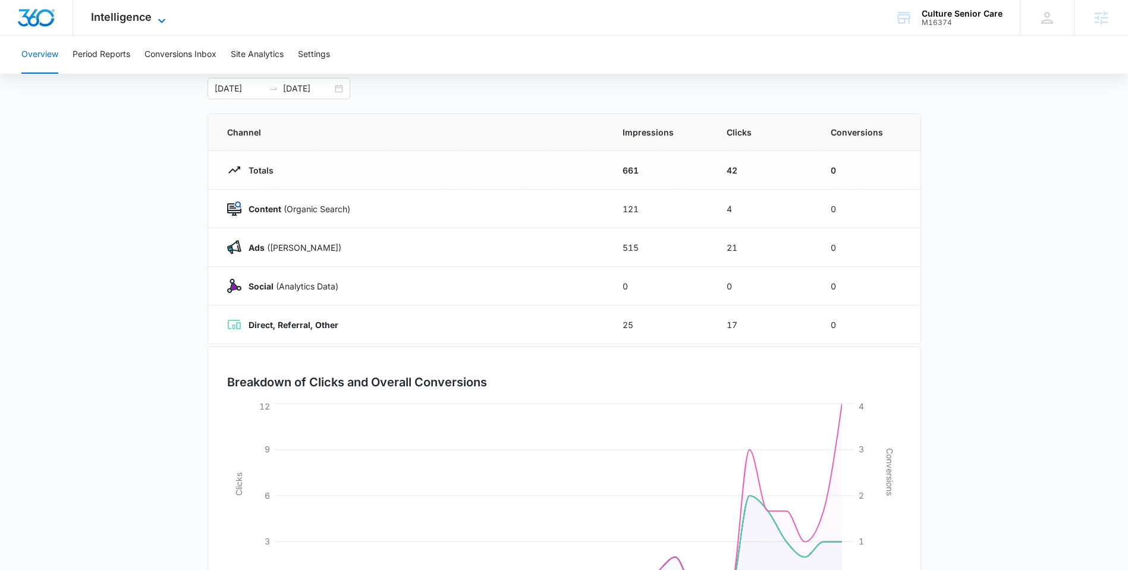
click at [155, 21] on icon at bounding box center [162, 21] width 14 height 14
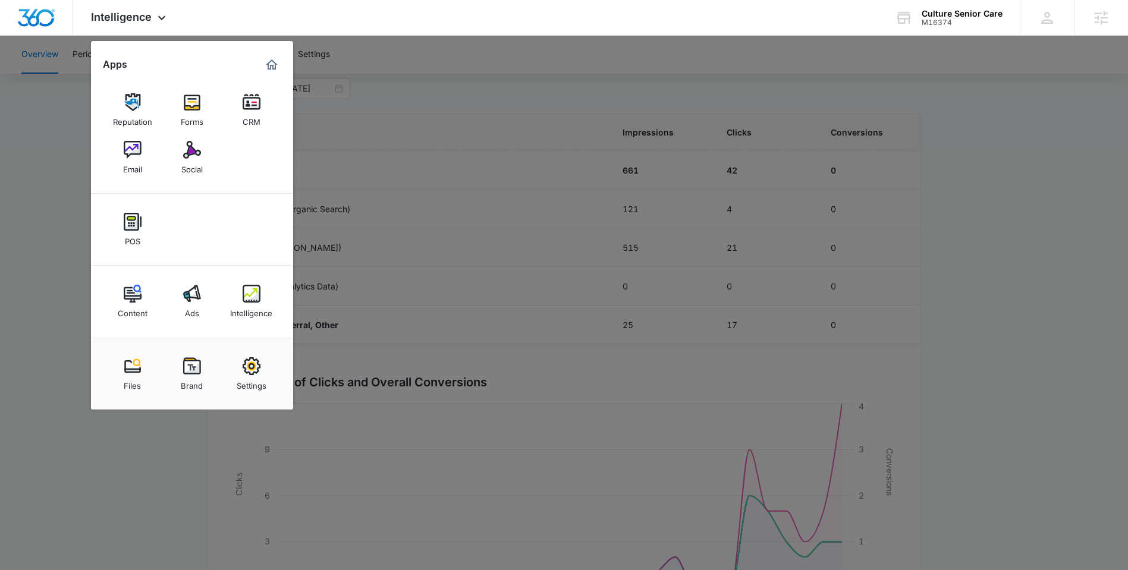
click at [54, 114] on div at bounding box center [564, 285] width 1128 height 570
